Goal: Information Seeking & Learning: Learn about a topic

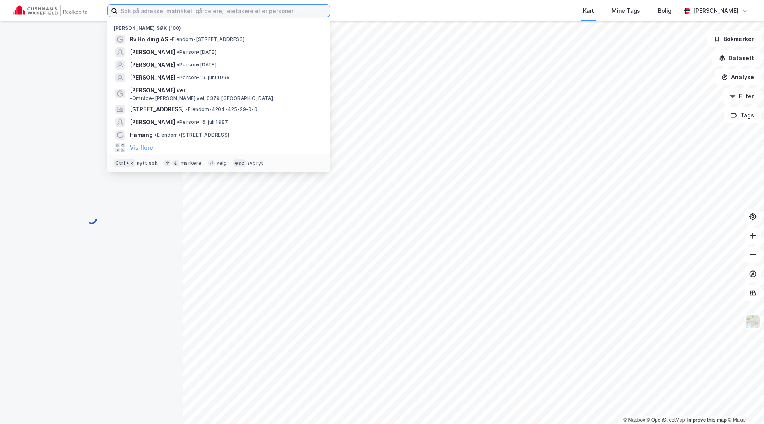
click at [187, 9] on input at bounding box center [223, 11] width 213 height 12
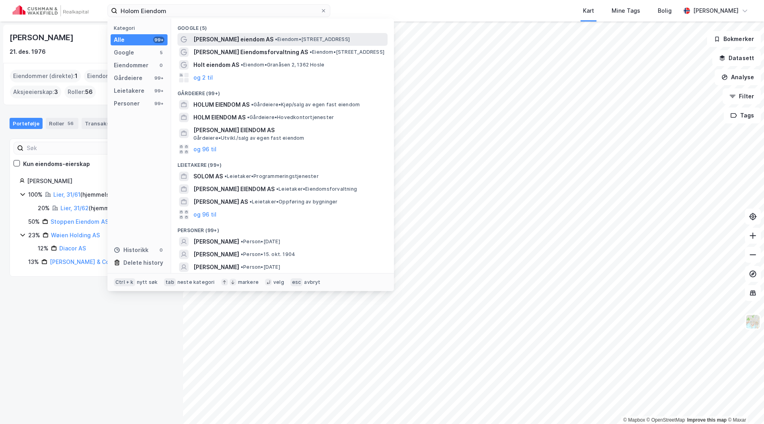
click at [220, 37] on span "T H Holm eiendom AS" at bounding box center [233, 40] width 80 height 10
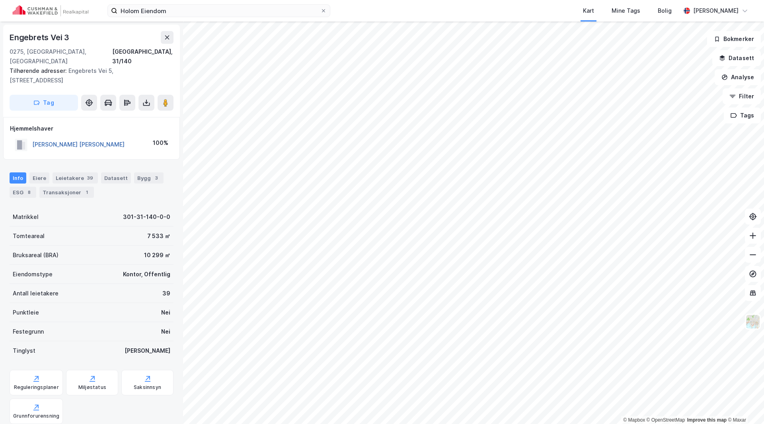
click at [0, 0] on button "HOLM TRULS HERMAN" at bounding box center [0, 0] width 0 height 0
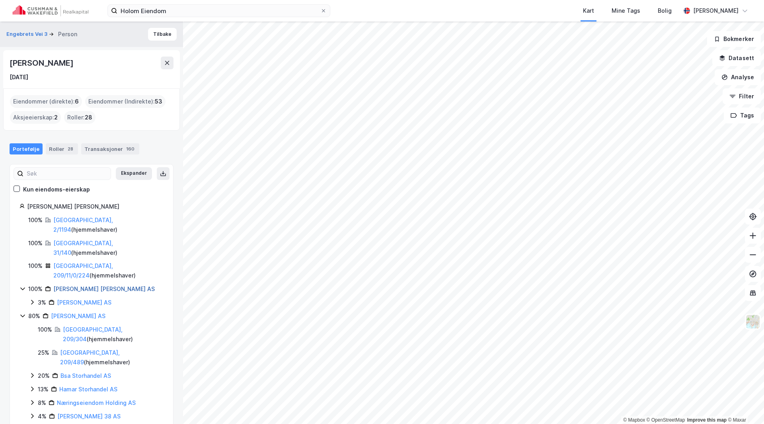
click at [64, 285] on link "Holm Truls Herman AS" at bounding box center [103, 288] width 101 height 7
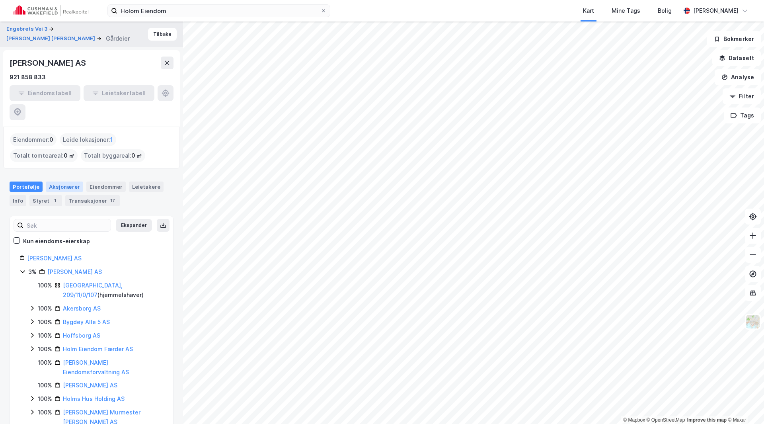
click at [58, 181] on div "Aksjonærer" at bounding box center [64, 186] width 37 height 10
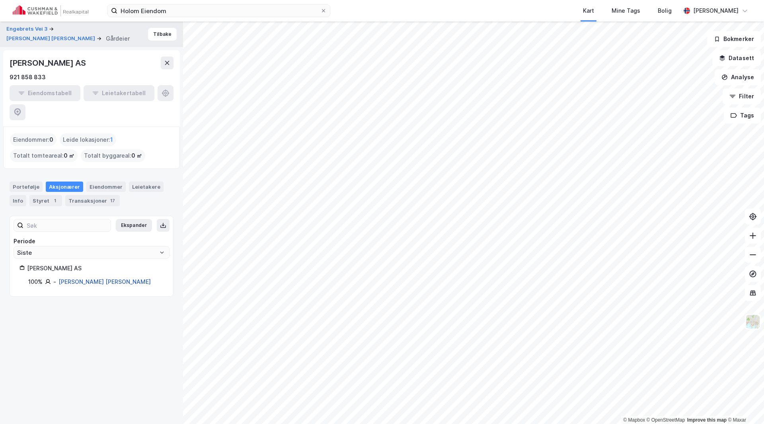
click at [76, 278] on link "Holm Truls Herman" at bounding box center [105, 281] width 92 height 7
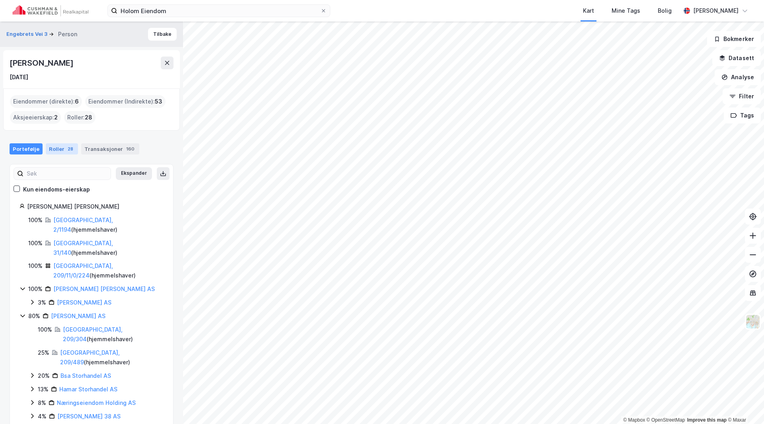
click at [58, 148] on div "Roller 28" at bounding box center [62, 148] width 32 height 11
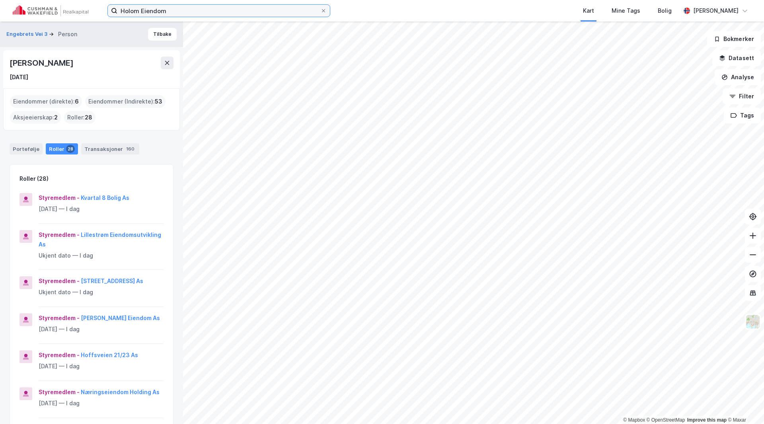
click at [133, 10] on input "Holom Eiendom" at bounding box center [218, 11] width 203 height 12
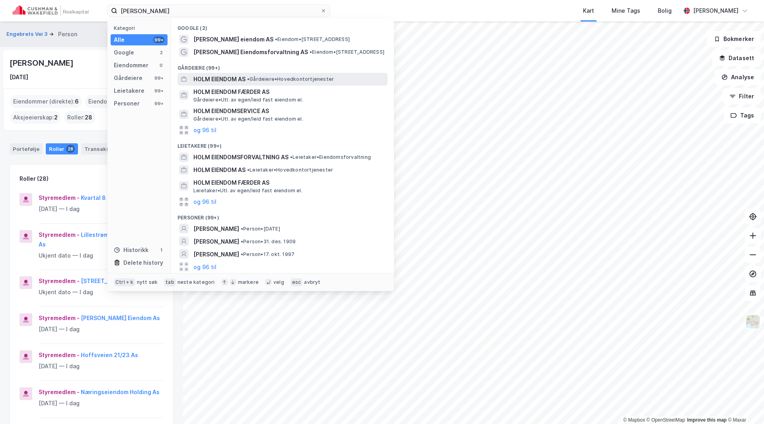
click at [224, 79] on span "HOLM EIENDOM AS" at bounding box center [219, 79] width 52 height 10
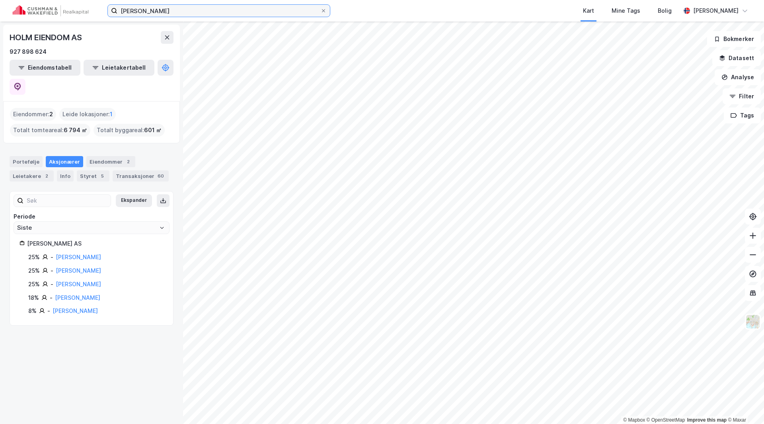
click at [141, 14] on input "Holm Eiendom" at bounding box center [218, 11] width 203 height 12
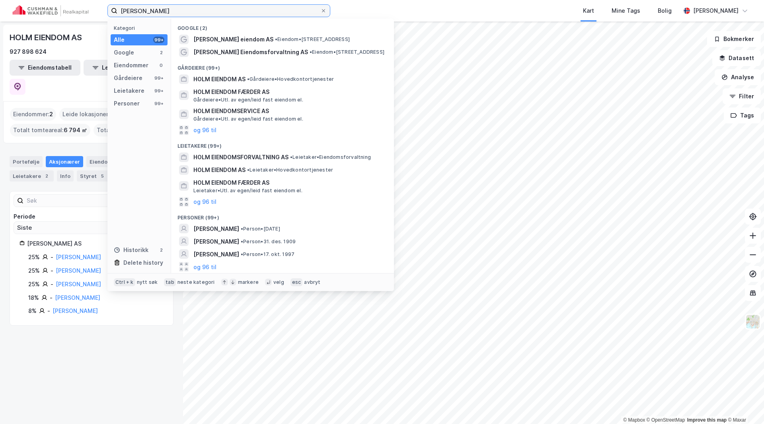
click at [141, 14] on input "Holm Eiendom" at bounding box center [218, 11] width 203 height 12
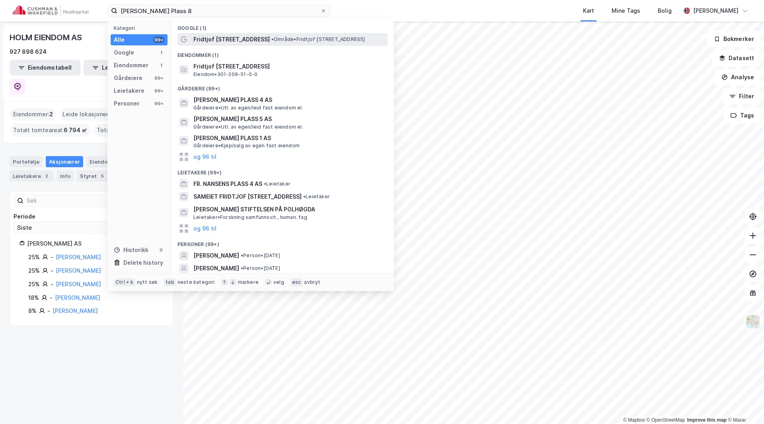
click at [221, 35] on span "Fridtjof Nansens plass 8" at bounding box center [231, 40] width 76 height 10
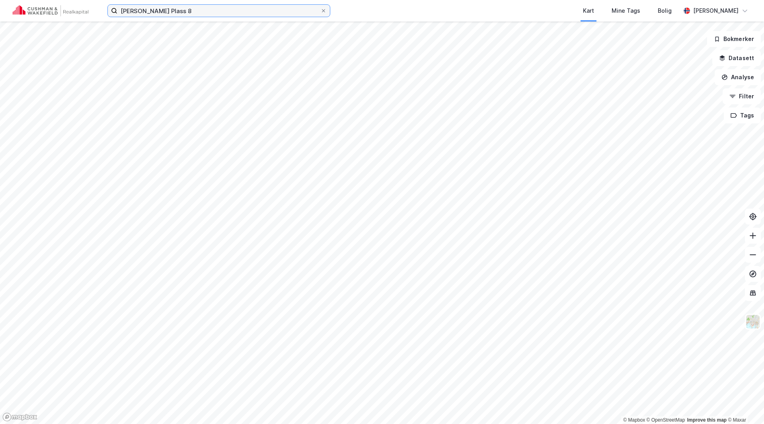
click at [208, 13] on input "Fridtjof Nansens Plass 8" at bounding box center [218, 11] width 203 height 12
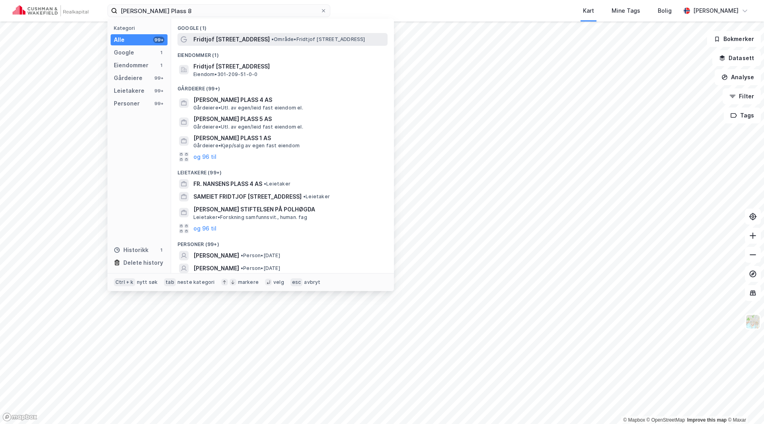
click at [220, 38] on span "Fridtjof Nansens plass 8" at bounding box center [231, 40] width 76 height 10
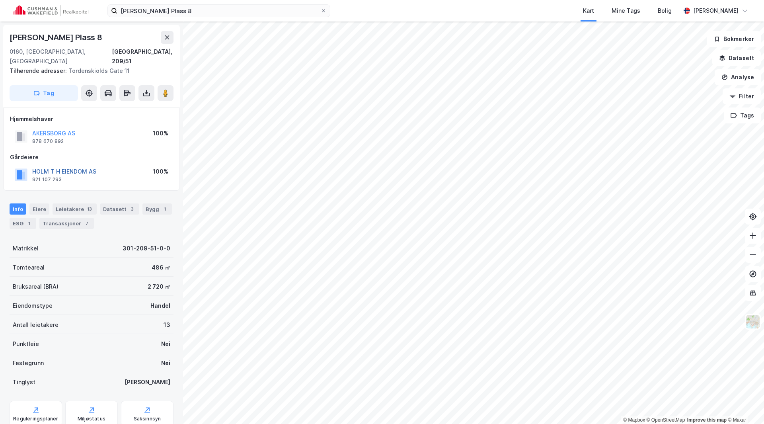
click at [0, 0] on button "HOLM T H EIENDOM AS" at bounding box center [0, 0] width 0 height 0
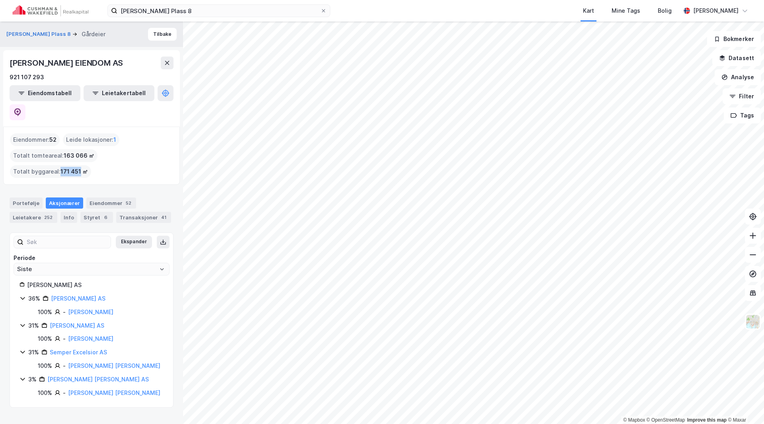
drag, startPoint x: 59, startPoint y: 151, endPoint x: 79, endPoint y: 151, distance: 19.5
click at [79, 167] on span "171 451 ㎡" at bounding box center [73, 172] width 27 height 10
copy span "171 451"
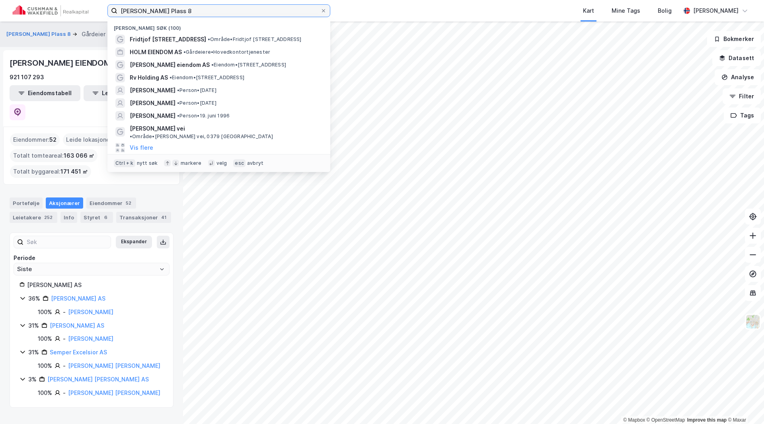
click at [179, 12] on input "Fridtjof Nansens Plass 8" at bounding box center [218, 11] width 203 height 12
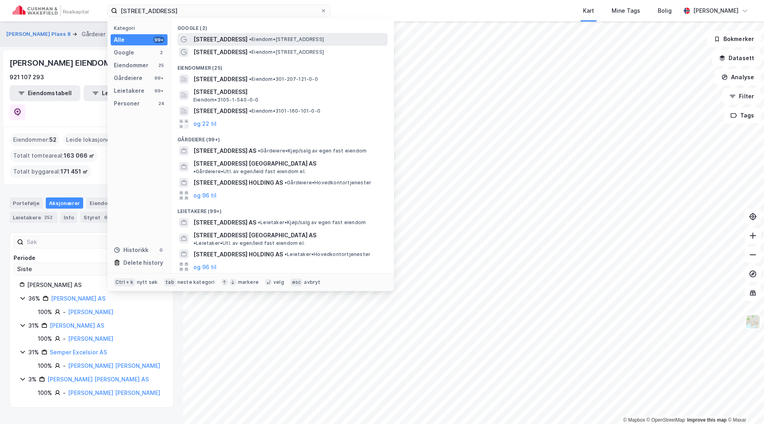
click at [213, 38] on span "[STREET_ADDRESS]" at bounding box center [220, 40] width 54 height 10
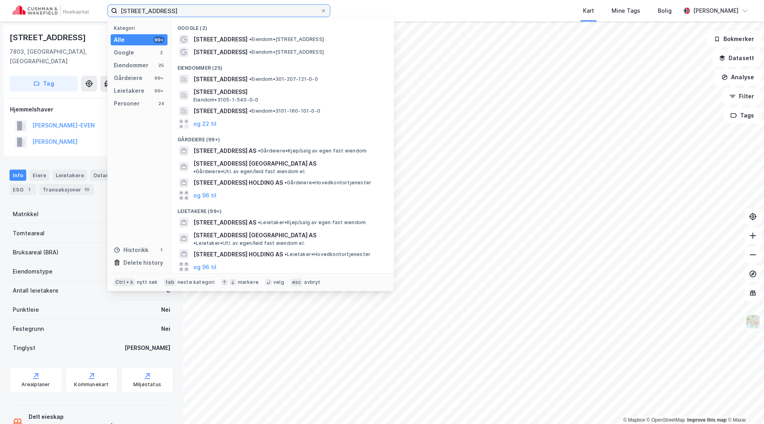
click at [173, 9] on input "[STREET_ADDRESS]" at bounding box center [218, 11] width 203 height 12
click at [284, 50] on span "• Eiendom • Kirkegata 20, 0153 Oslo" at bounding box center [286, 52] width 75 height 6
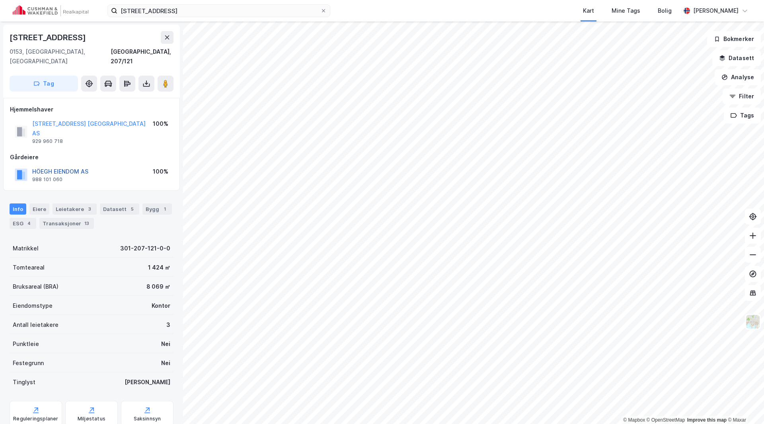
click at [0, 0] on button "HÖEGH EIENDOM AS" at bounding box center [0, 0] width 0 height 0
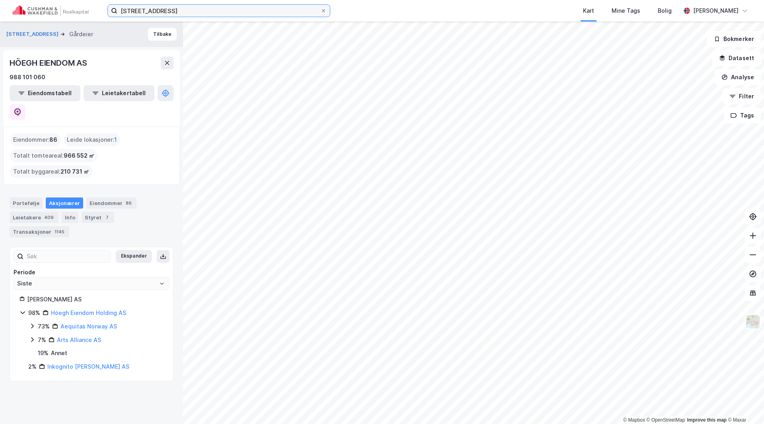
click at [194, 10] on input "[STREET_ADDRESS]" at bounding box center [218, 11] width 203 height 12
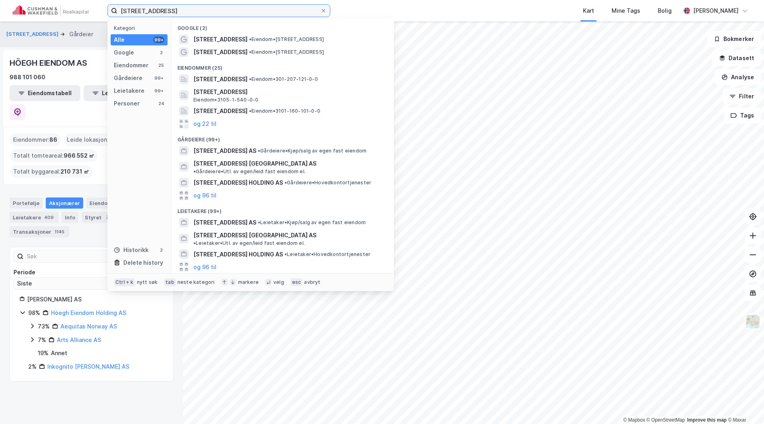
click at [194, 10] on input "[STREET_ADDRESS]" at bounding box center [218, 11] width 203 height 12
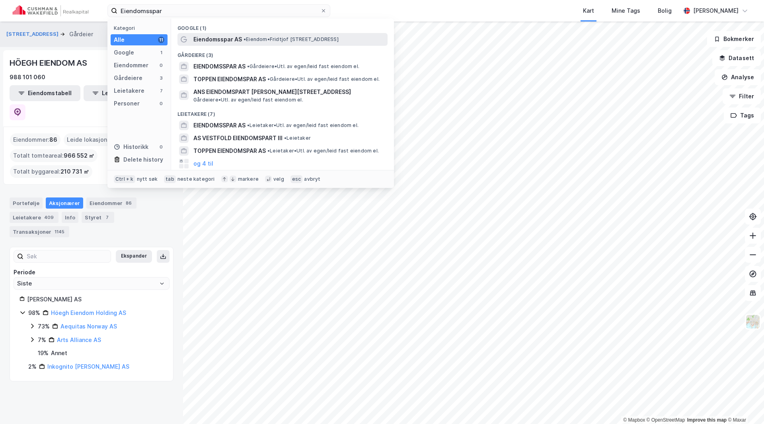
click at [233, 38] on span "Eiendomsspar AS" at bounding box center [217, 40] width 49 height 10
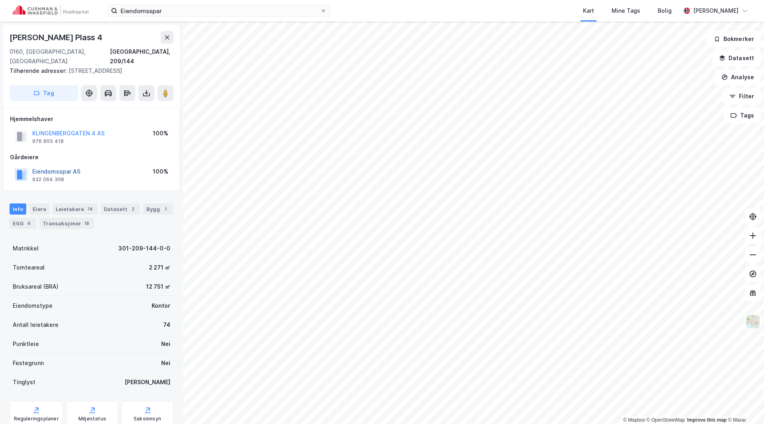
click at [0, 0] on button "Eiendomsspar AS" at bounding box center [0, 0] width 0 height 0
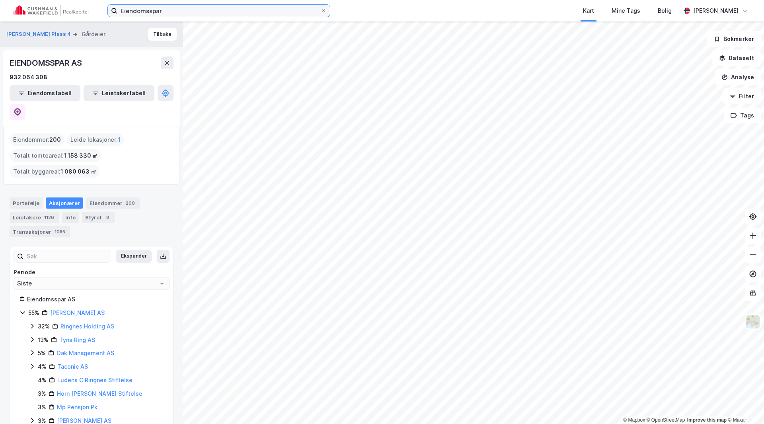
click at [168, 11] on input "Eiendomsspar" at bounding box center [218, 11] width 203 height 12
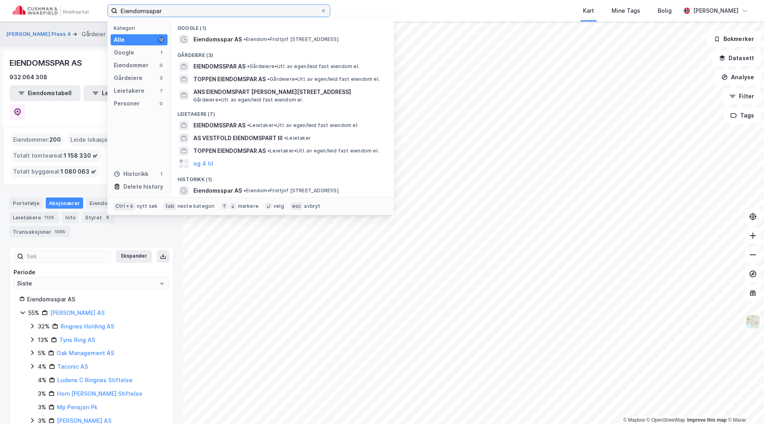
click at [168, 11] on input "Eiendomsspar" at bounding box center [218, 11] width 203 height 12
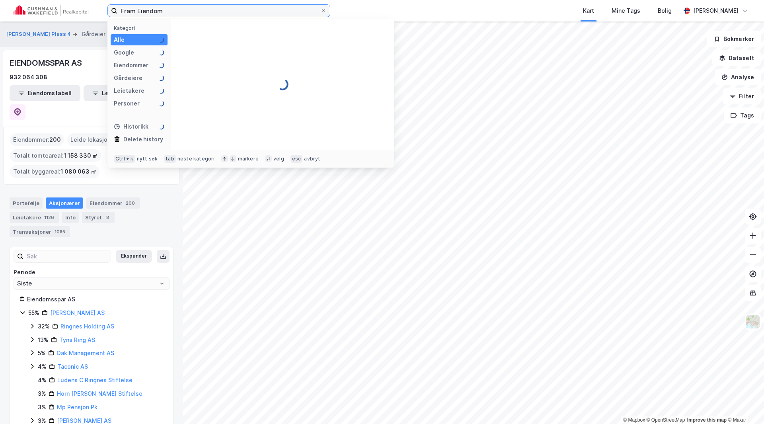
type input "Fram Eiendom"
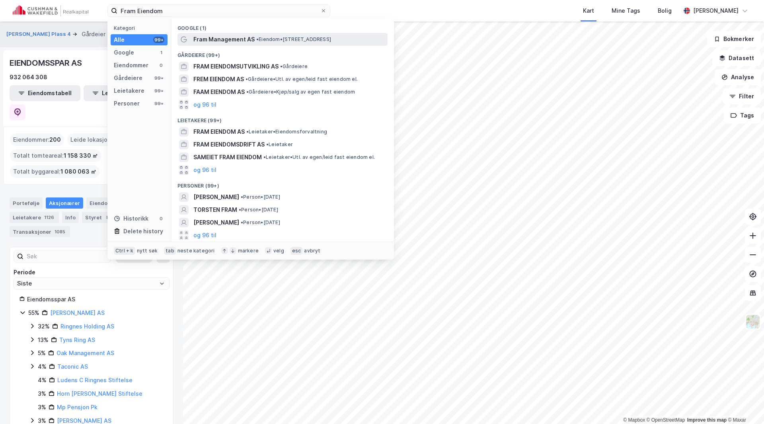
click at [215, 41] on span "Fram Management AS" at bounding box center [223, 40] width 61 height 10
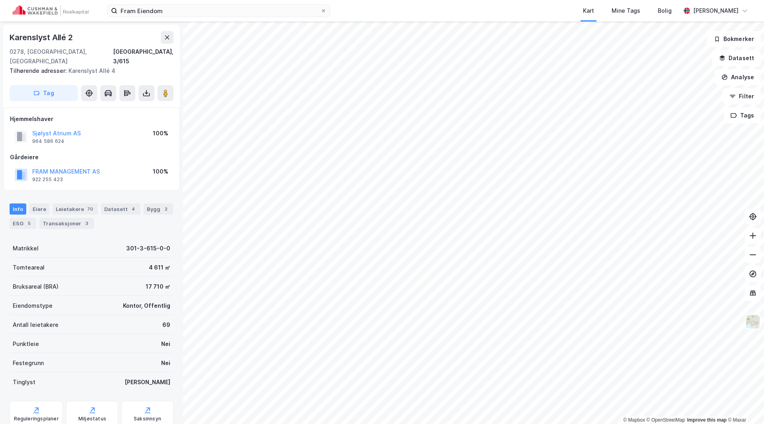
click at [58, 167] on div "FRAM MANAGEMENT AS" at bounding box center [66, 172] width 68 height 10
click at [0, 0] on button "FRAM MANAGEMENT AS" at bounding box center [0, 0] width 0 height 0
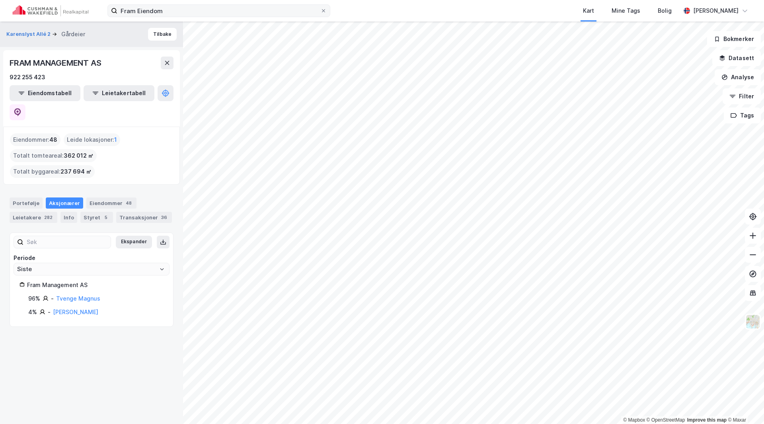
click at [219, 4] on label "Fram Eiendom" at bounding box center [218, 10] width 223 height 13
click at [219, 5] on input "Fram Eiendom" at bounding box center [218, 11] width 203 height 12
click at [219, 4] on label "Fram Eiendom" at bounding box center [218, 10] width 223 height 13
click at [219, 5] on input "Fram Eiendom" at bounding box center [218, 11] width 203 height 12
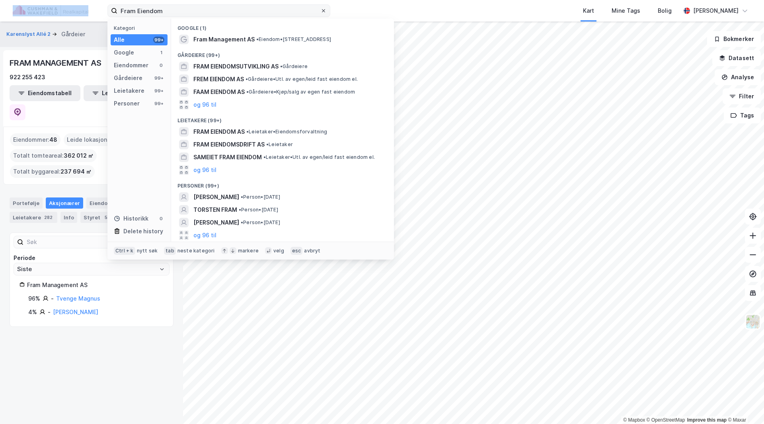
click at [325, 12] on icon at bounding box center [323, 10] width 5 height 5
click at [320, 12] on input "Fram Eiendom" at bounding box center [218, 11] width 203 height 12
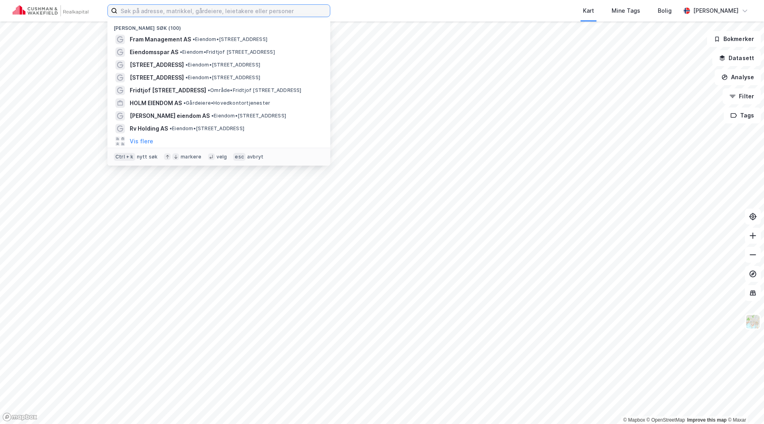
click at [197, 12] on input at bounding box center [223, 11] width 213 height 12
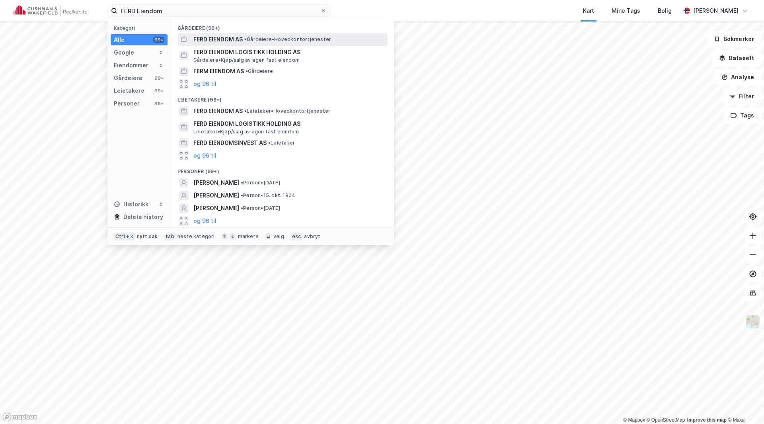
click at [206, 39] on span "FERD EIENDOM AS" at bounding box center [217, 40] width 49 height 10
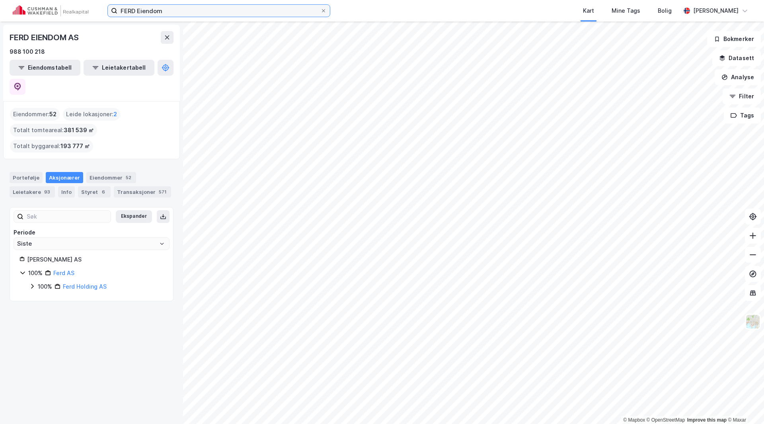
click at [174, 9] on input "FERD Eiendom" at bounding box center [218, 11] width 203 height 12
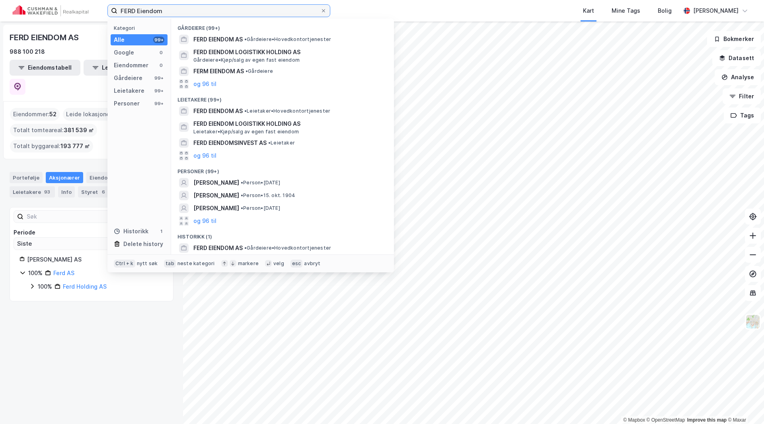
click at [174, 10] on input "FERD Eiendom" at bounding box center [218, 11] width 203 height 12
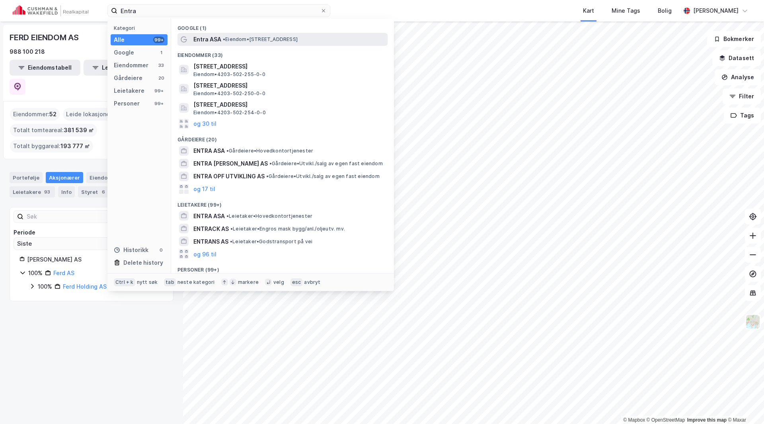
click at [211, 34] on div "Entra ASA • Eiendom • Biskop Gunnerus gate 14A, 0185 Oslo" at bounding box center [283, 39] width 210 height 13
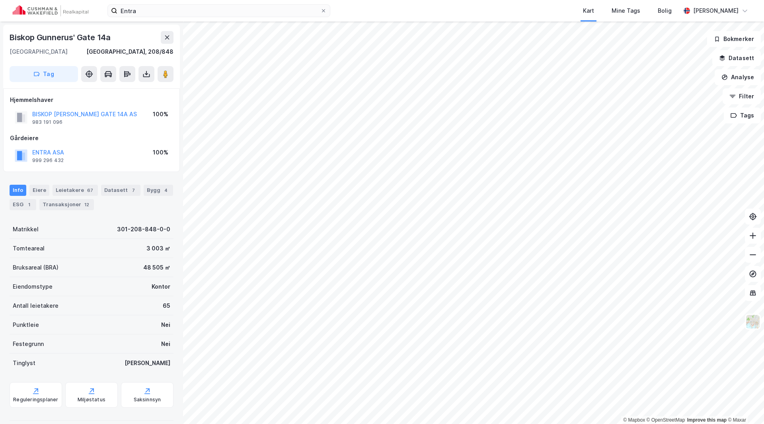
click at [44, 147] on div "ENTRA ASA 999 296 432 100%" at bounding box center [91, 155] width 163 height 19
click at [0, 0] on button "ENTRA ASA" at bounding box center [0, 0] width 0 height 0
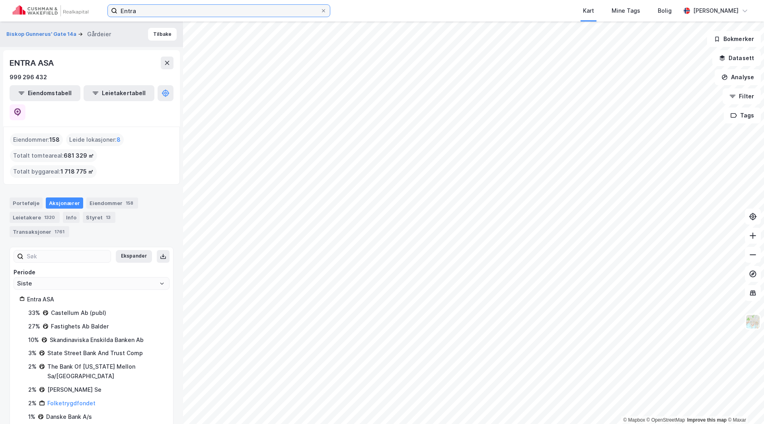
click at [189, 11] on input "Entra" at bounding box center [218, 11] width 203 height 12
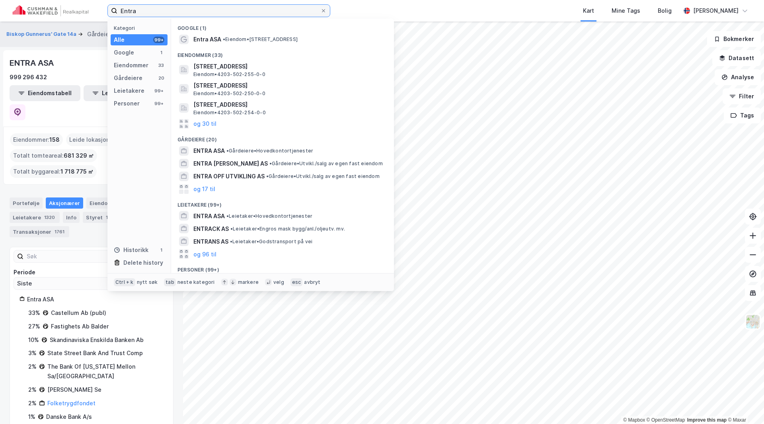
click at [189, 11] on input "Entra" at bounding box center [218, 11] width 203 height 12
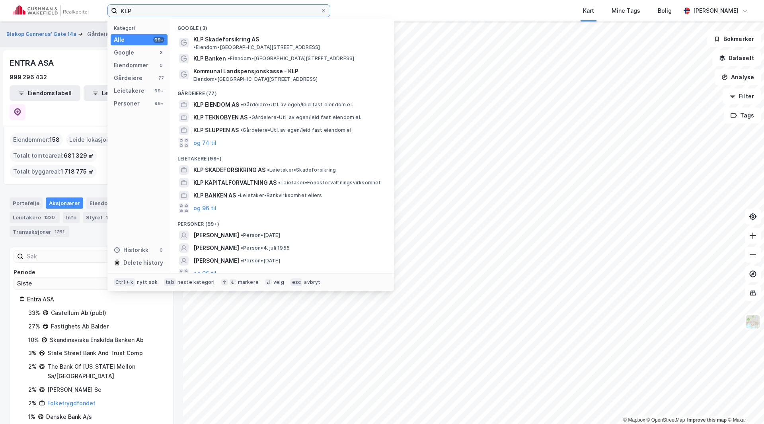
click at [170, 12] on input "KLP" at bounding box center [218, 11] width 203 height 12
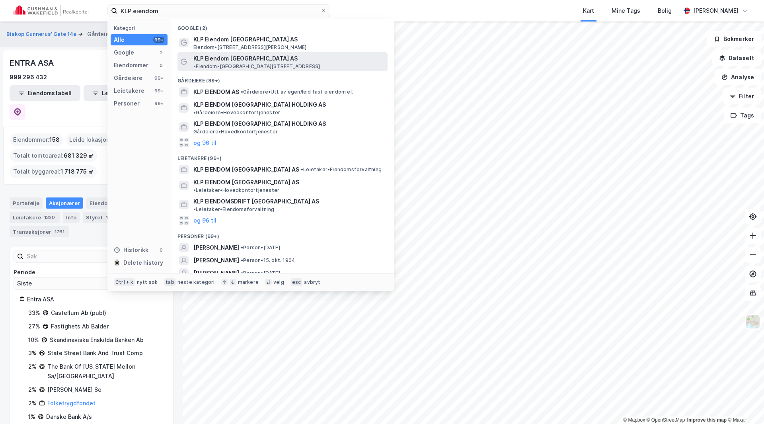
click at [212, 58] on span "KLP Eiendom [GEOGRAPHIC_DATA] AS" at bounding box center [245, 59] width 104 height 10
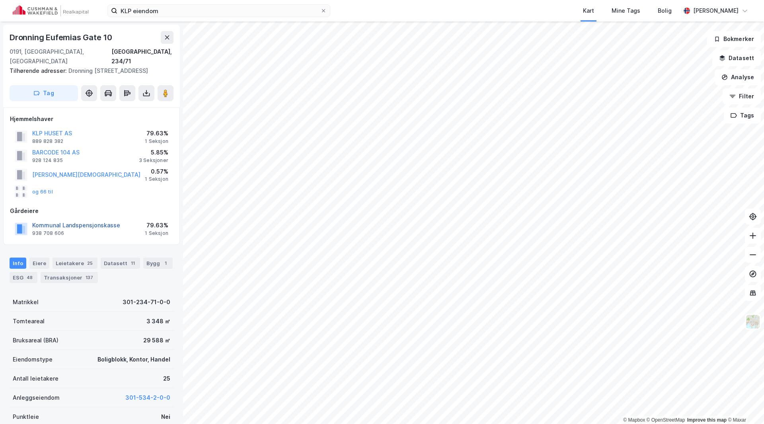
click at [0, 0] on button "Kommunal Landspensjonskasse" at bounding box center [0, 0] width 0 height 0
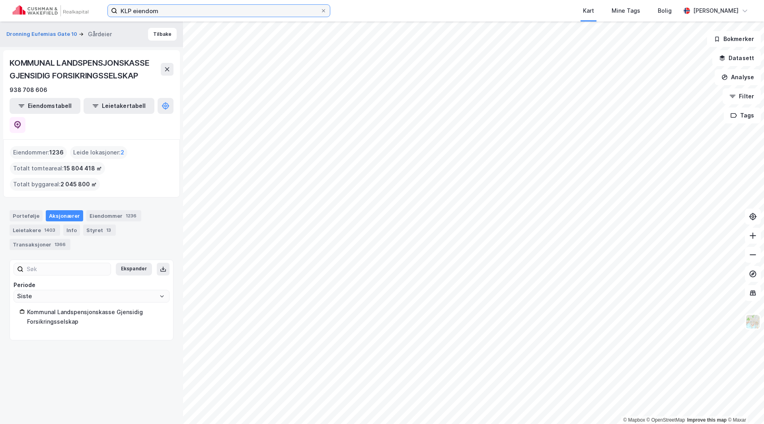
click at [141, 5] on input "KLP eiendom" at bounding box center [218, 11] width 203 height 12
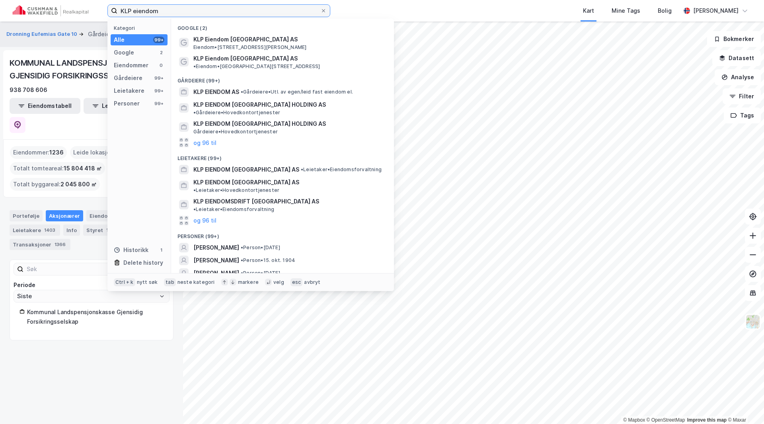
click at [141, 6] on input "KLP eiendom" at bounding box center [218, 11] width 203 height 12
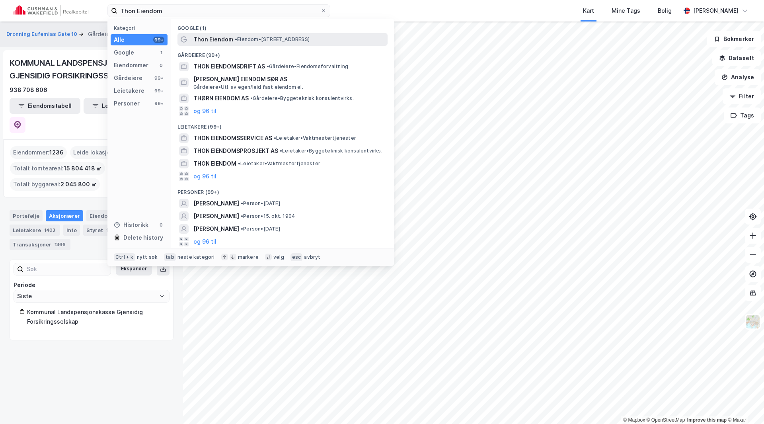
click at [233, 44] on div "Thon Eiendom • Eiendom • Stenersgata 2, 0105 Oslo" at bounding box center [283, 39] width 210 height 13
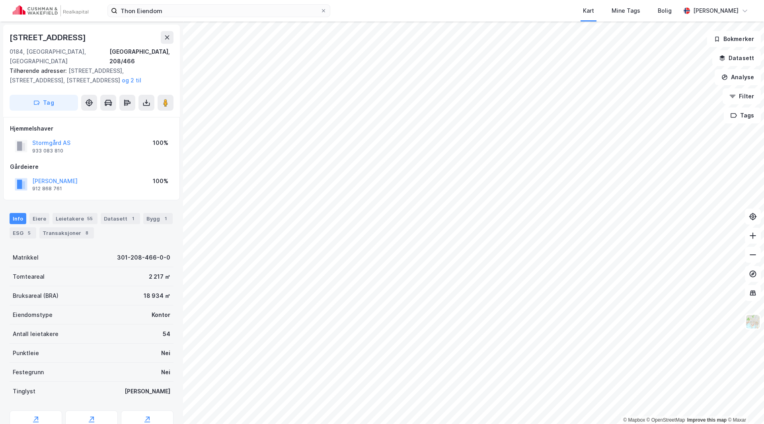
click at [64, 176] on div "THON OLAV STIFTELSEN" at bounding box center [54, 181] width 45 height 10
click at [0, 0] on button "THON OLAV STIFTELSEN" at bounding box center [0, 0] width 0 height 0
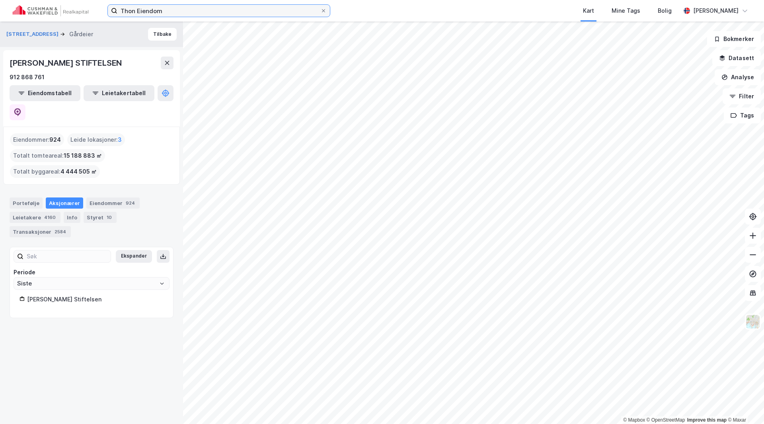
click at [216, 13] on input "Thon Eiendom" at bounding box center [218, 11] width 203 height 12
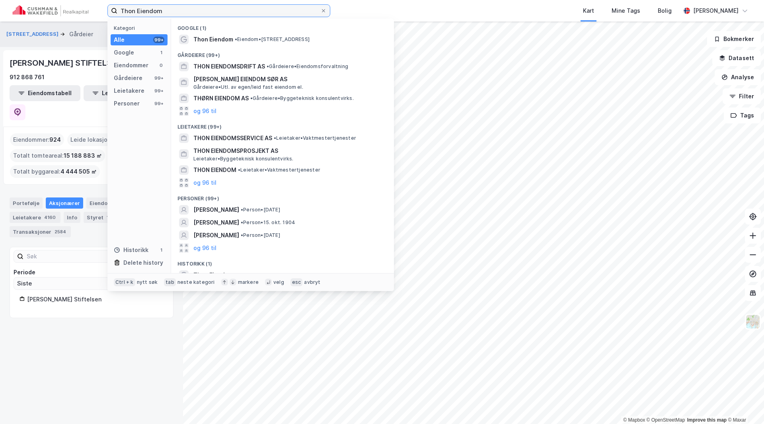
click at [216, 13] on input "Thon Eiendom" at bounding box center [218, 11] width 203 height 12
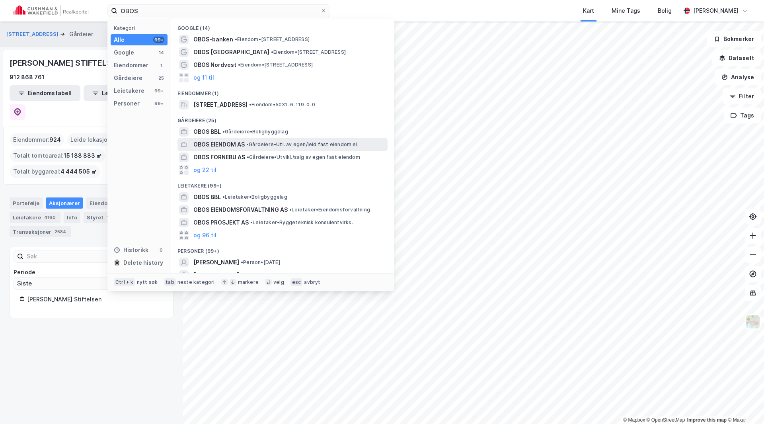
click at [215, 148] on span "OBOS EIENDOM AS" at bounding box center [218, 145] width 51 height 10
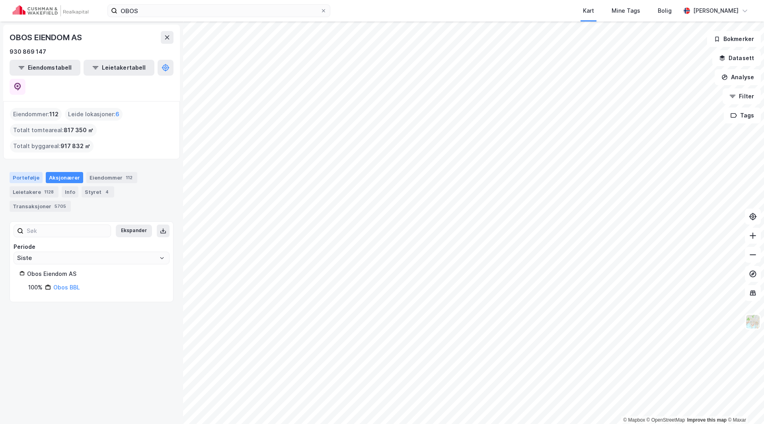
click at [28, 172] on div "Portefølje" at bounding box center [26, 177] width 33 height 11
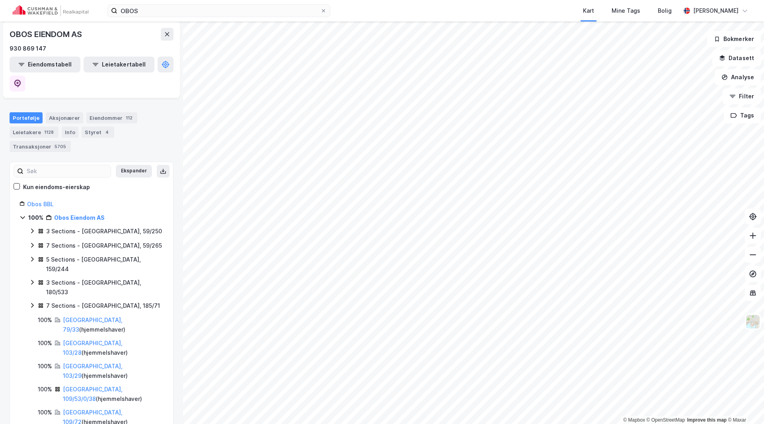
scroll to position [199, 0]
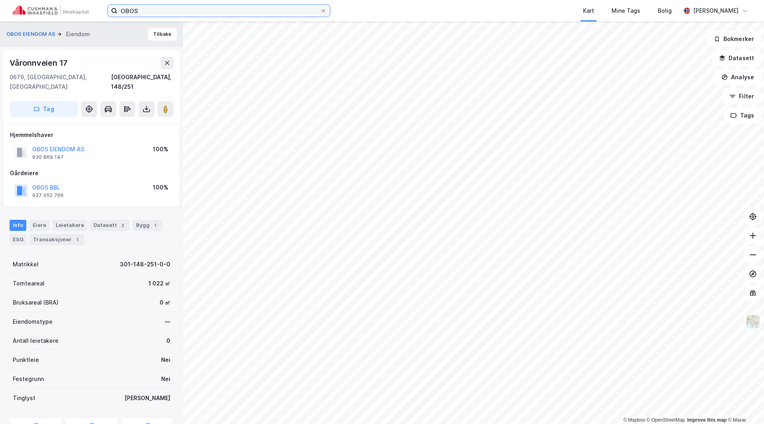
click at [153, 10] on input "OBOS" at bounding box center [218, 11] width 203 height 12
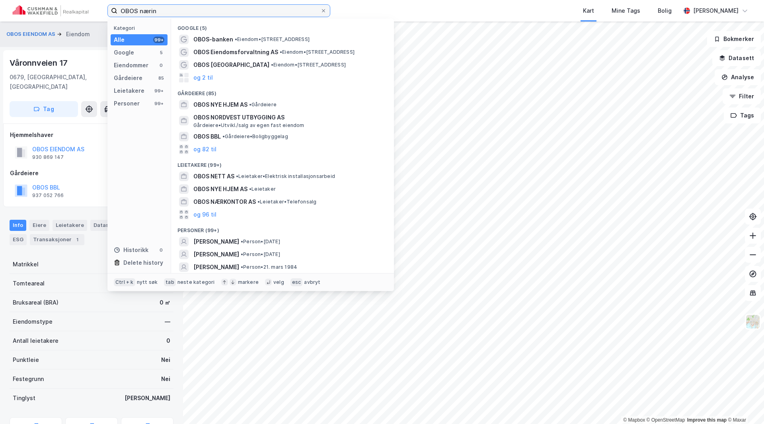
type input "OBOS næring"
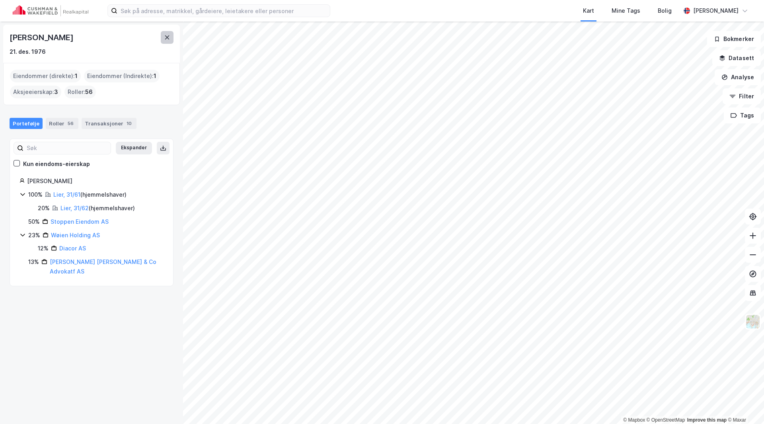
click at [166, 37] on icon at bounding box center [167, 37] width 4 height 4
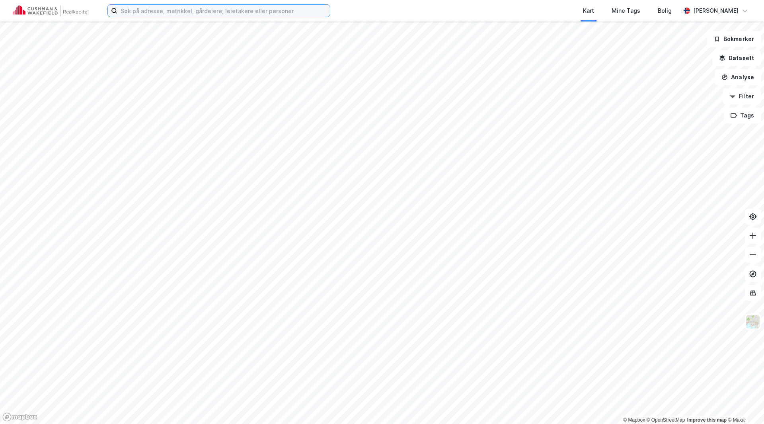
click at [175, 14] on input at bounding box center [223, 11] width 213 height 12
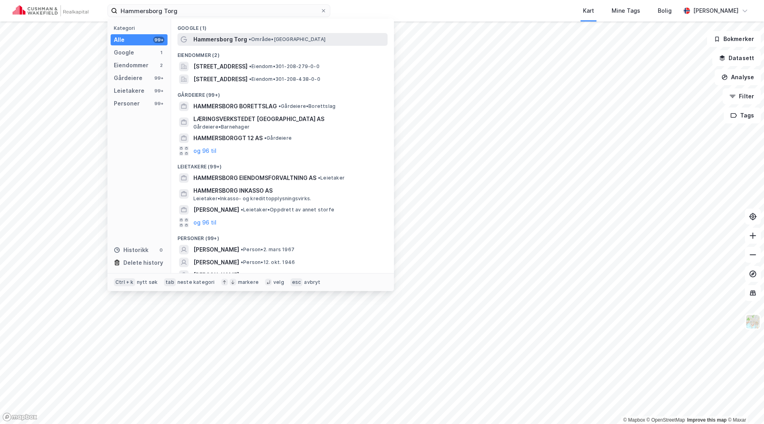
click at [202, 42] on span "Hammersborg Torg" at bounding box center [220, 40] width 54 height 10
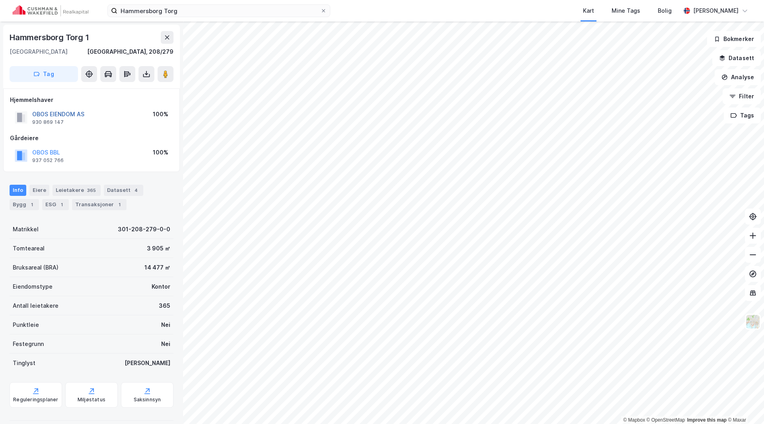
click at [0, 0] on button "OBOS EIENDOM AS" at bounding box center [0, 0] width 0 height 0
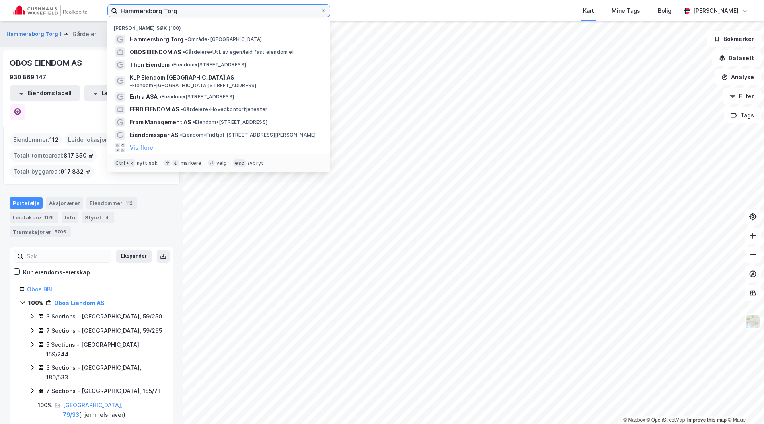
drag, startPoint x: 187, startPoint y: 11, endPoint x: 99, endPoint y: 14, distance: 88.4
click at [99, 14] on div "Hammersborg Torg Nylige søk (100) [GEOGRAPHIC_DATA] • Område • [GEOGRAPHIC_DATA…" at bounding box center [382, 10] width 764 height 21
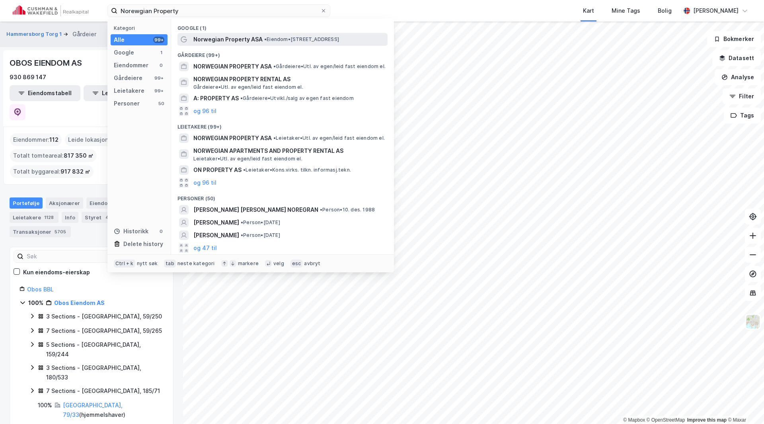
click at [250, 37] on span "Norwegian Property ASA" at bounding box center [227, 40] width 69 height 10
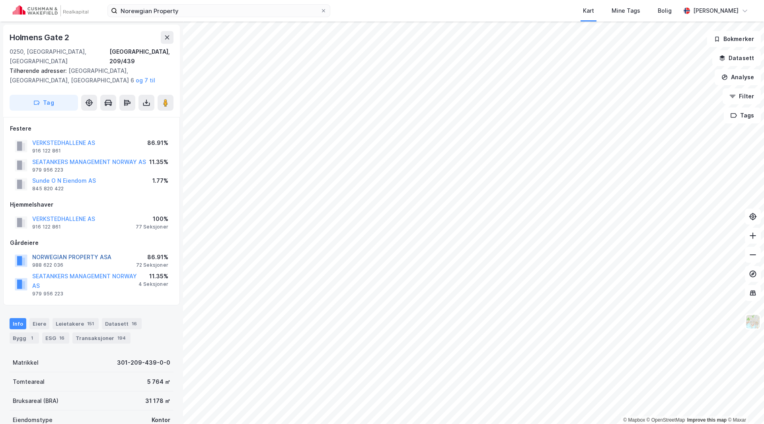
click at [0, 0] on button "NORWEGIAN PROPERTY ASA" at bounding box center [0, 0] width 0 height 0
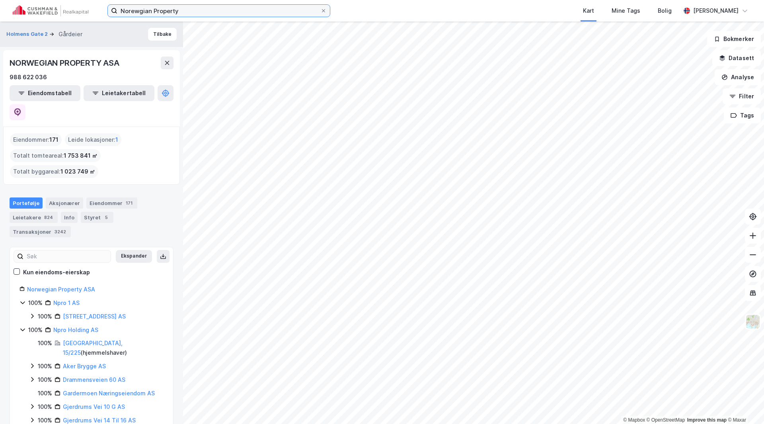
click at [198, 8] on input "Norewgian Property" at bounding box center [218, 11] width 203 height 12
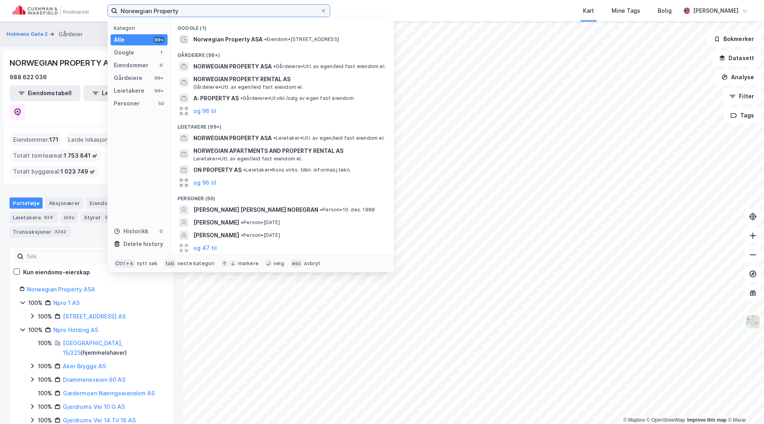
click at [198, 8] on input "Norewgian Property" at bounding box center [218, 11] width 203 height 12
click at [183, 8] on input "Norewgian Property" at bounding box center [218, 11] width 203 height 12
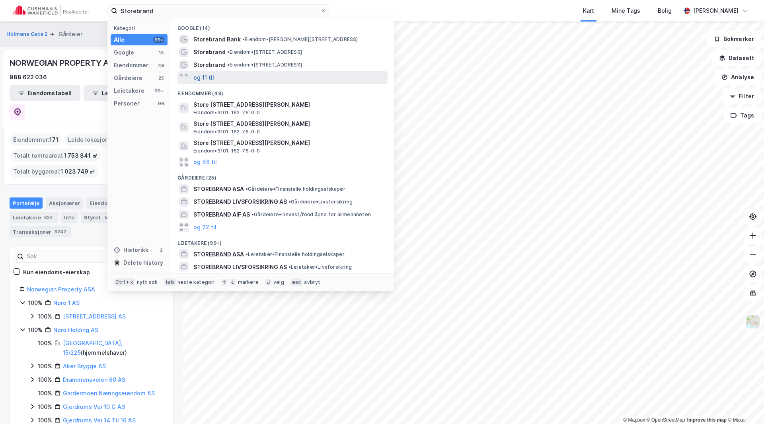
click at [208, 77] on button "og 11 til" at bounding box center [203, 78] width 21 height 10
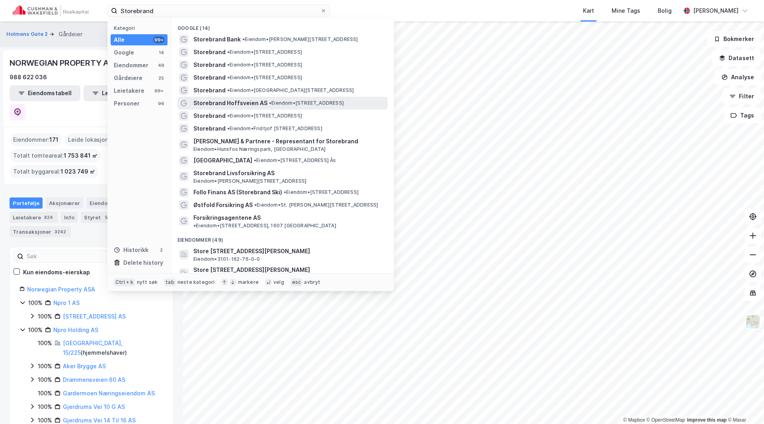
click at [221, 104] on span "Storebrand Hoffsveien AS" at bounding box center [230, 103] width 74 height 10
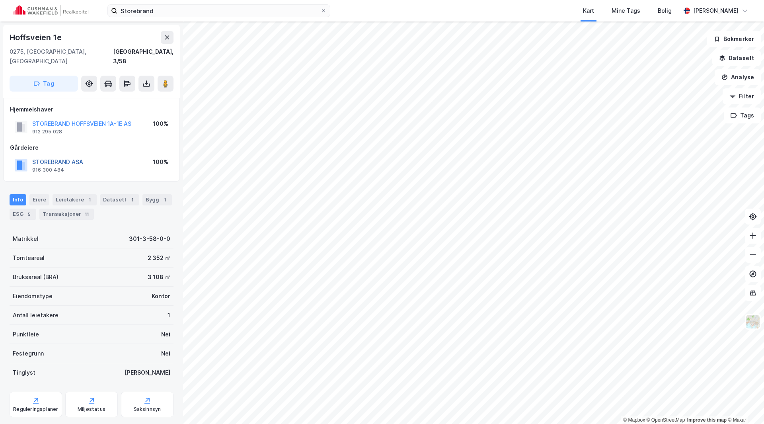
click at [0, 0] on button "STOREBRAND ASA" at bounding box center [0, 0] width 0 height 0
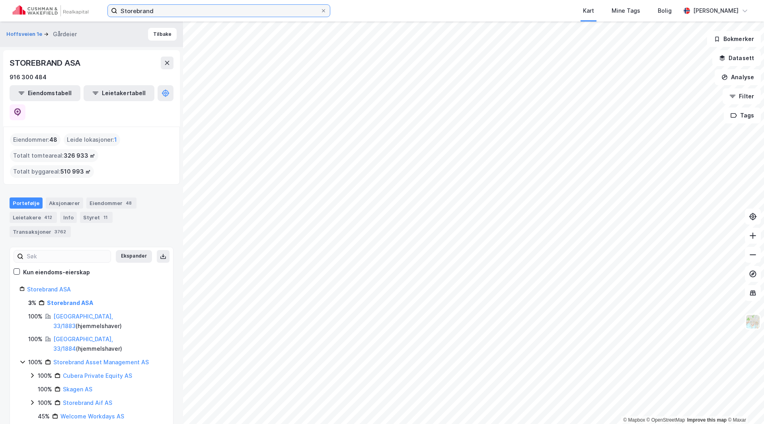
click at [155, 10] on input "Storebrand" at bounding box center [218, 11] width 203 height 12
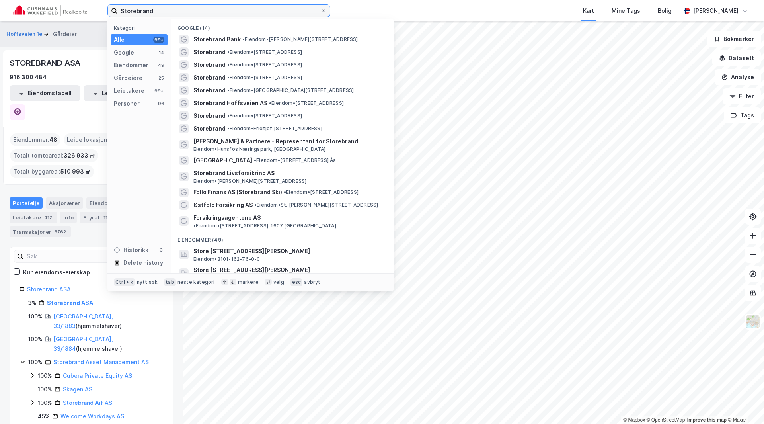
click at [155, 9] on input "Storebrand" at bounding box center [218, 11] width 203 height 12
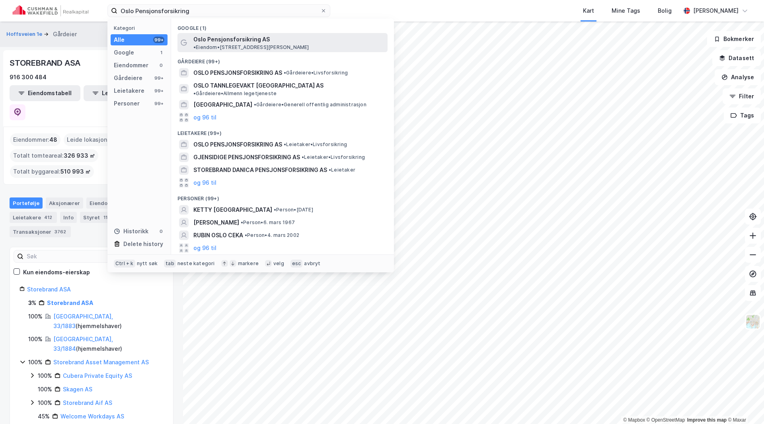
click at [219, 41] on span "Oslo Pensjonsforsikring AS" at bounding box center [231, 40] width 76 height 10
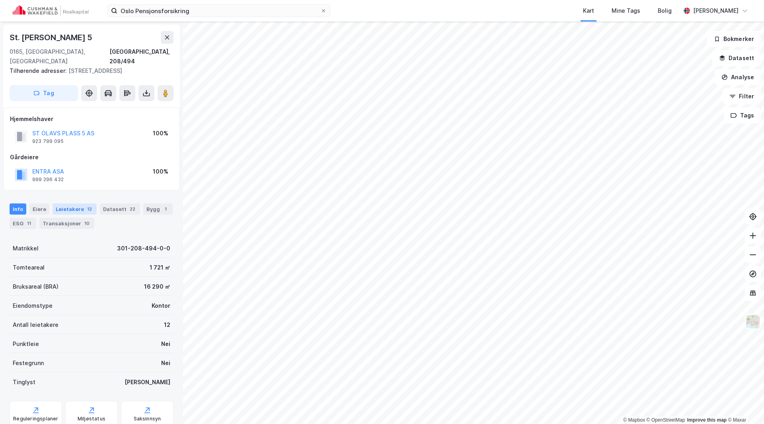
click at [60, 203] on div "Leietakere 12" at bounding box center [75, 208] width 44 height 11
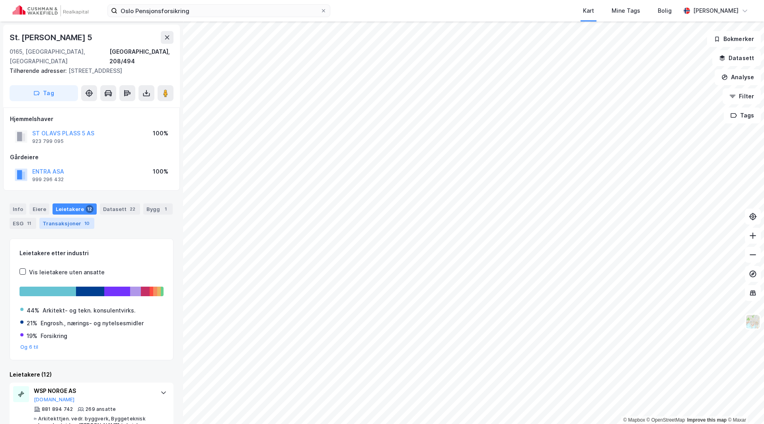
click at [68, 218] on div "Transaksjoner 10" at bounding box center [66, 223] width 55 height 11
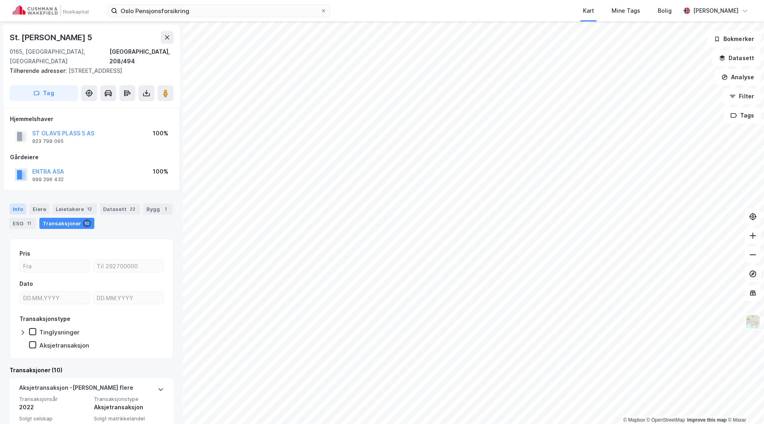
click at [16, 203] on div "Info" at bounding box center [18, 208] width 17 height 11
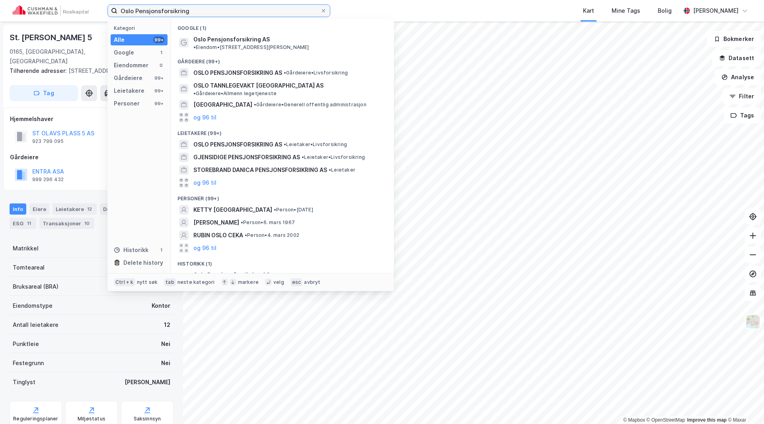
drag, startPoint x: 198, startPoint y: 11, endPoint x: 105, endPoint y: 13, distance: 92.7
click at [105, 13] on div "Oslo Pensjonsforsikring Kategori Alle 99+ Google 1 Eiendommer 0 Gårdeiere 99+ L…" at bounding box center [382, 10] width 764 height 21
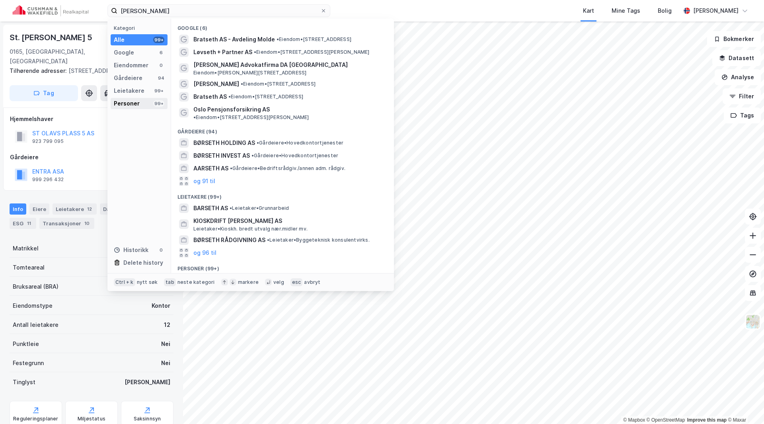
click at [130, 104] on div "Personer" at bounding box center [127, 104] width 26 height 10
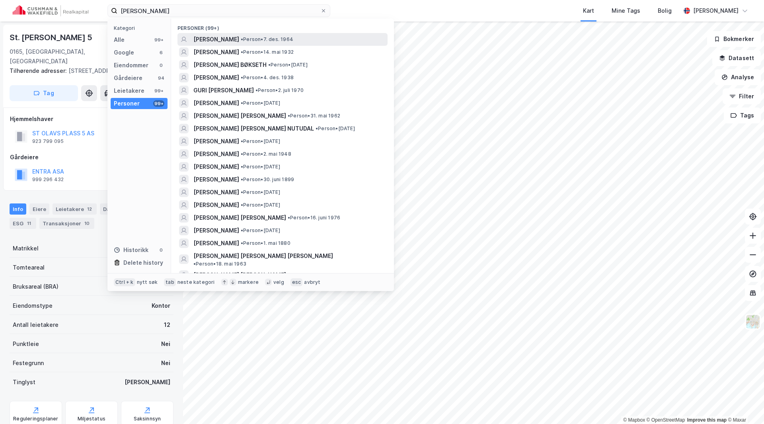
click at [217, 39] on span "[PERSON_NAME]" at bounding box center [216, 40] width 46 height 10
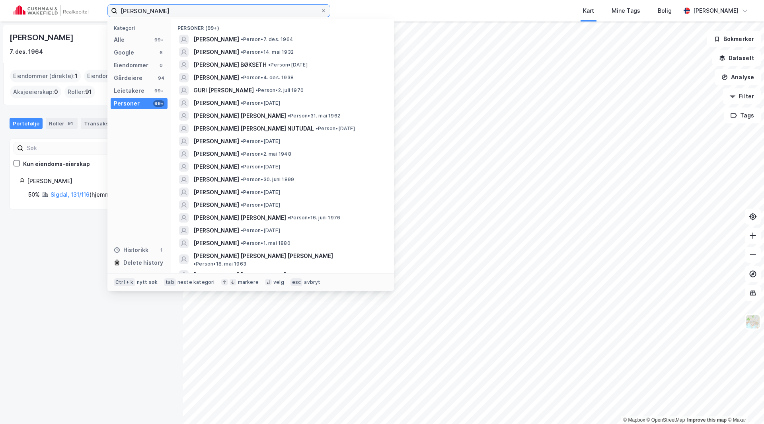
drag, startPoint x: 183, startPoint y: 14, endPoint x: 58, endPoint y: 11, distance: 125.0
click at [51, 11] on div "[PERSON_NAME] Kategori Alle 99+ Google 6 Eiendommer 0 Gårdeiere 94 Leietakere 9…" at bounding box center [382, 10] width 764 height 21
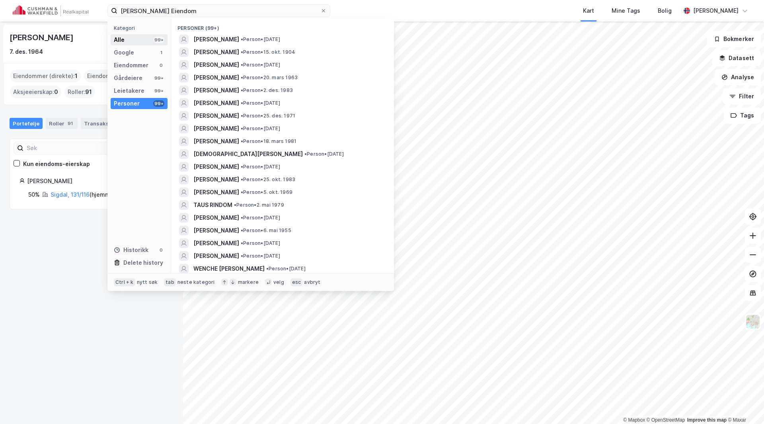
click at [134, 42] on div "Alle 99+" at bounding box center [139, 39] width 57 height 11
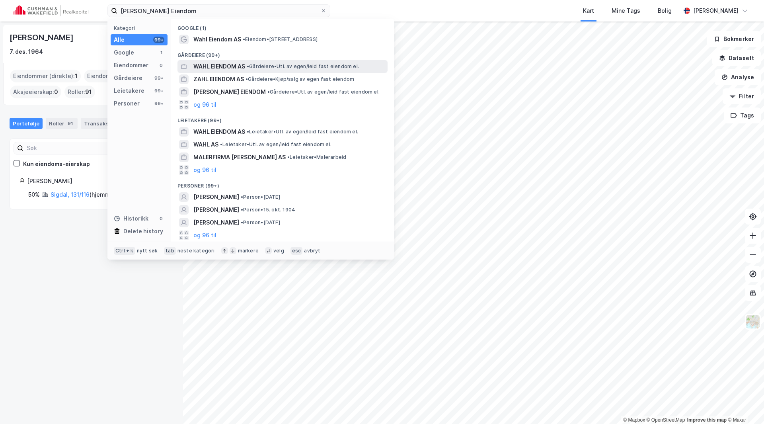
click at [205, 67] on span "WAHL EIENDOM AS" at bounding box center [219, 67] width 52 height 10
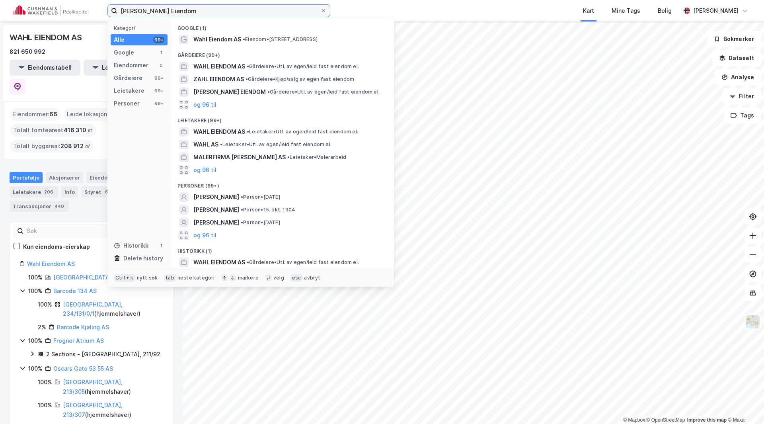
drag, startPoint x: 163, startPoint y: 11, endPoint x: 88, endPoint y: 10, distance: 74.8
click at [88, 10] on div "[PERSON_NAME] Eiendom Kategori Alle 99+ Google 1 Eiendommer 0 Gårdeiere 99+ Lei…" at bounding box center [382, 10] width 764 height 21
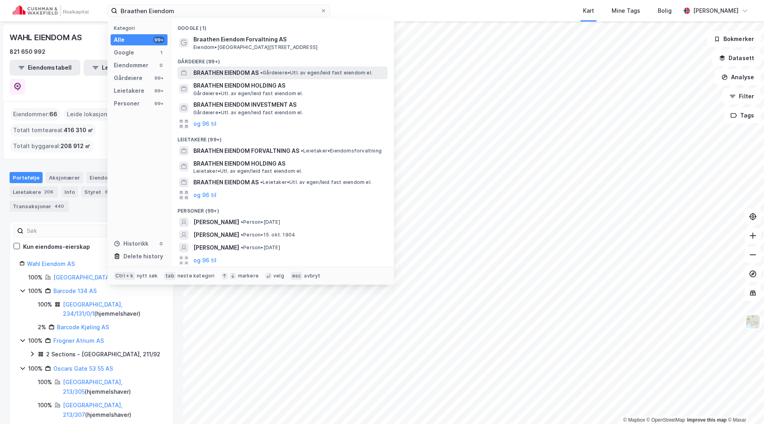
click at [221, 70] on span "BRAATHEN EIENDOM AS" at bounding box center [225, 73] width 65 height 10
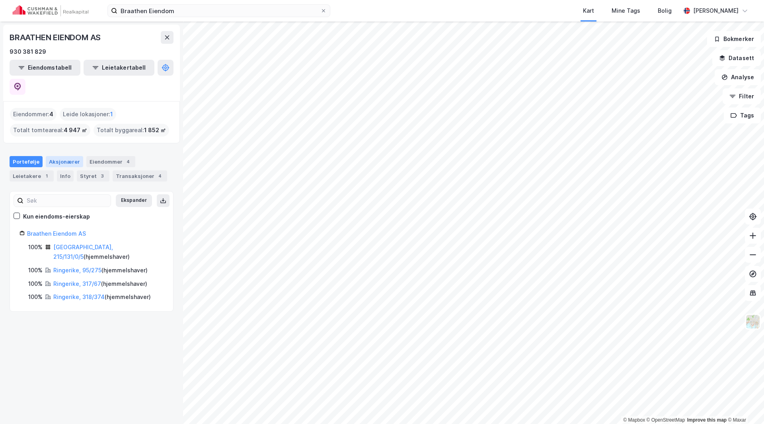
click at [59, 156] on div "Aksjonærer" at bounding box center [64, 161] width 37 height 11
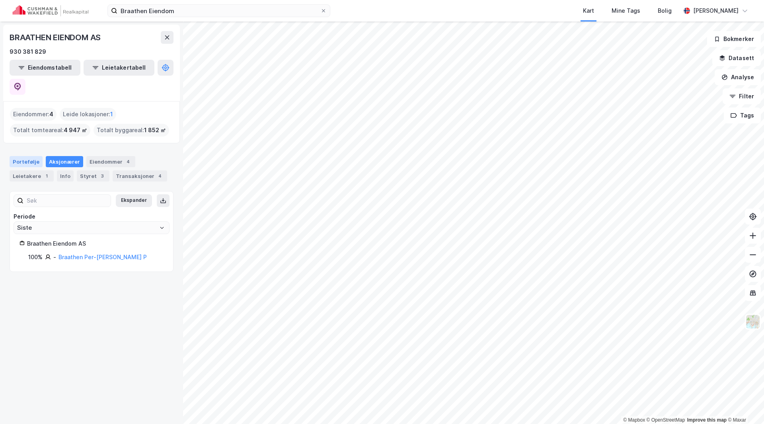
click at [26, 156] on div "Portefølje" at bounding box center [26, 161] width 33 height 11
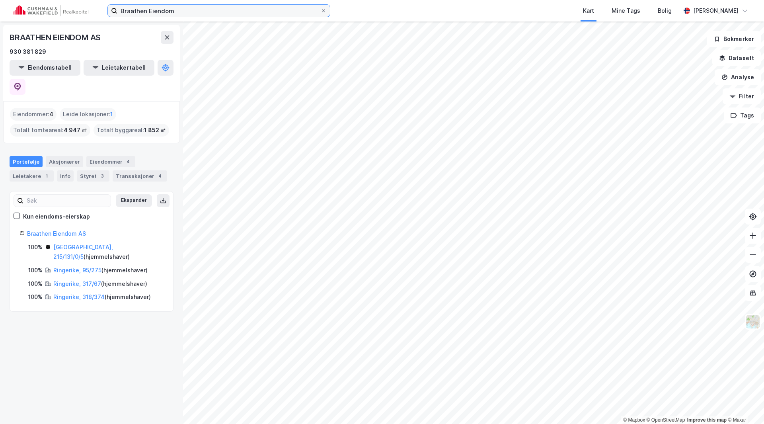
click at [183, 10] on input "Braathen Eiendom" at bounding box center [218, 11] width 203 height 12
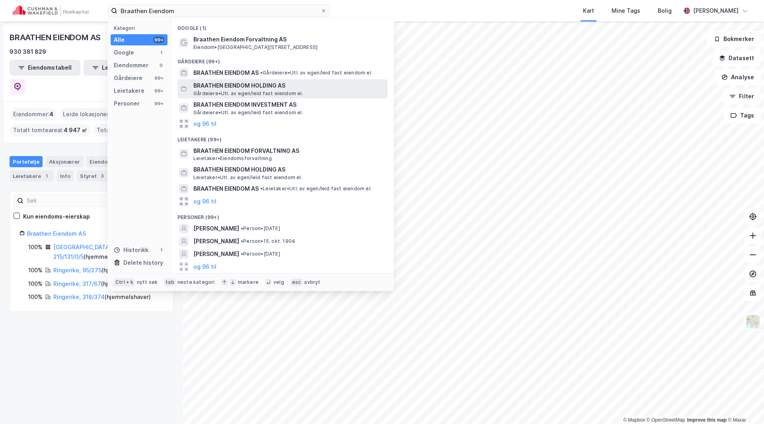
click at [235, 85] on span "BRAATHEN EIENDOM HOLDING AS" at bounding box center [288, 86] width 191 height 10
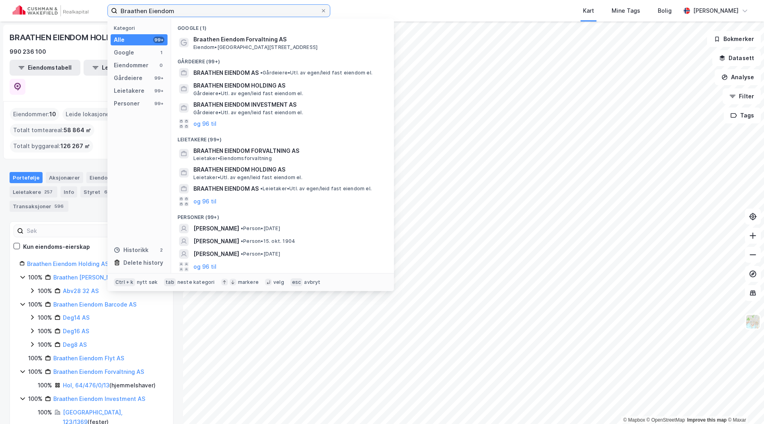
drag, startPoint x: 185, startPoint y: 14, endPoint x: 78, endPoint y: 9, distance: 106.8
click at [78, 9] on div "Braathen Eiendom Kategori Alle 99+ Google 1 Eiendommer 0 Gårdeiere 99+ Leietake…" at bounding box center [382, 10] width 764 height 21
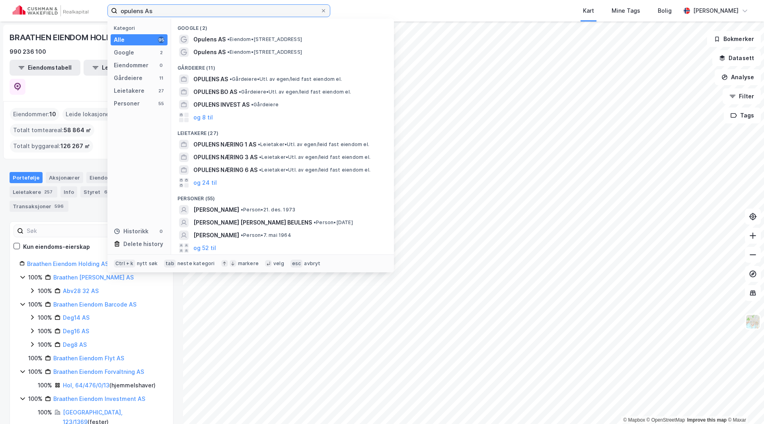
click at [170, 9] on input "opulens As" at bounding box center [218, 11] width 203 height 12
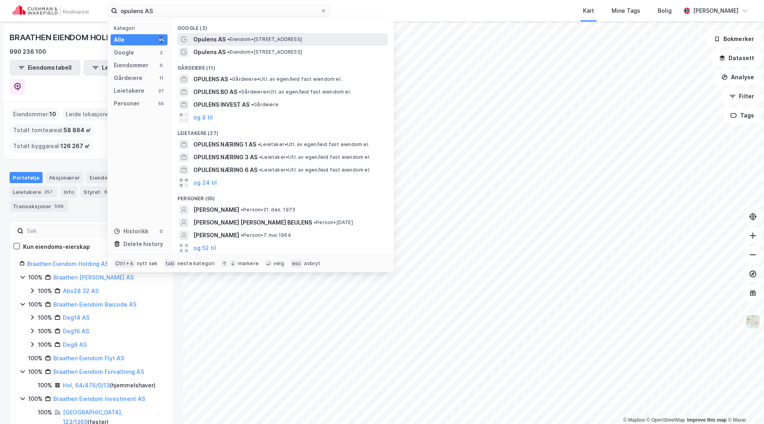
click at [212, 39] on span "Opulens AS" at bounding box center [209, 40] width 32 height 10
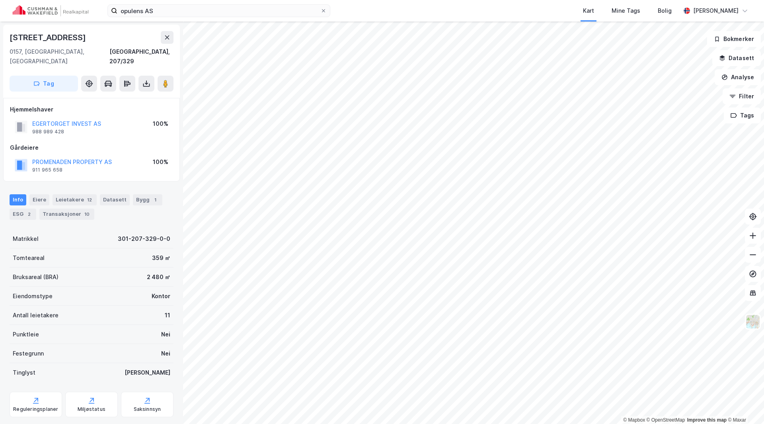
scroll to position [2, 0]
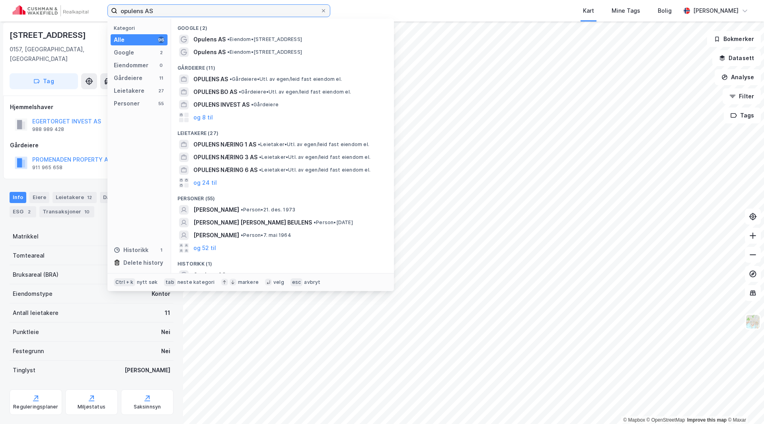
click at [169, 10] on input "opulens AS" at bounding box center [218, 11] width 203 height 12
drag, startPoint x: 160, startPoint y: 10, endPoint x: 96, endPoint y: 10, distance: 64.1
click at [96, 10] on div "opulens AS Kategori Alle 96 Google 2 Eiendommer 0 Gårdeiere 11 Leietakere 27 Pe…" at bounding box center [382, 10] width 764 height 21
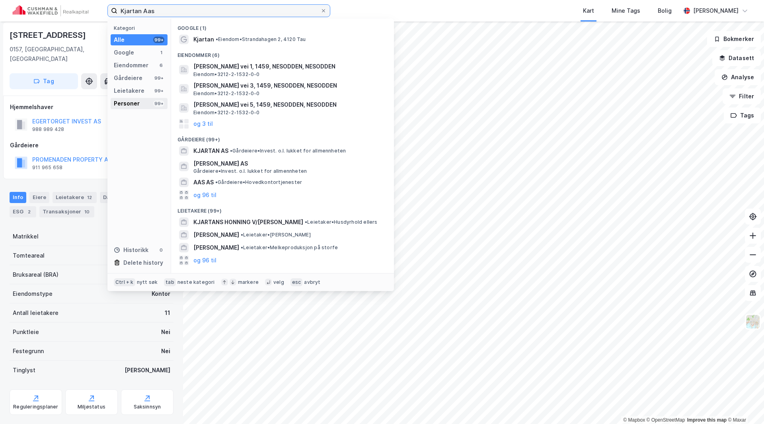
type input "Kjartan Aas"
click at [130, 103] on div "Personer" at bounding box center [127, 104] width 26 height 10
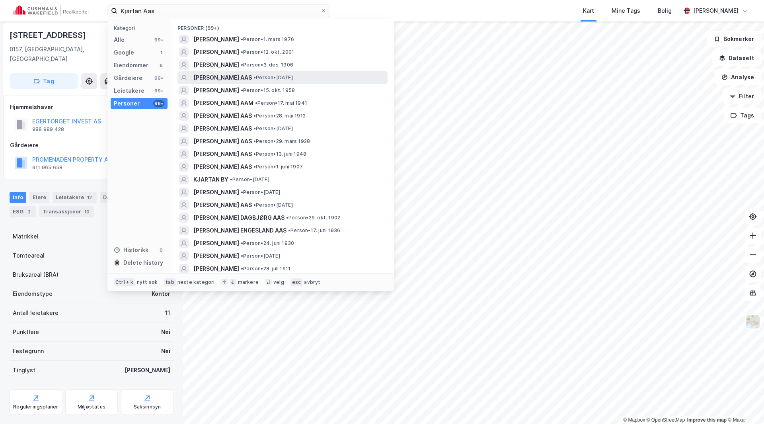
click at [226, 78] on span "[PERSON_NAME] AAS" at bounding box center [222, 78] width 59 height 10
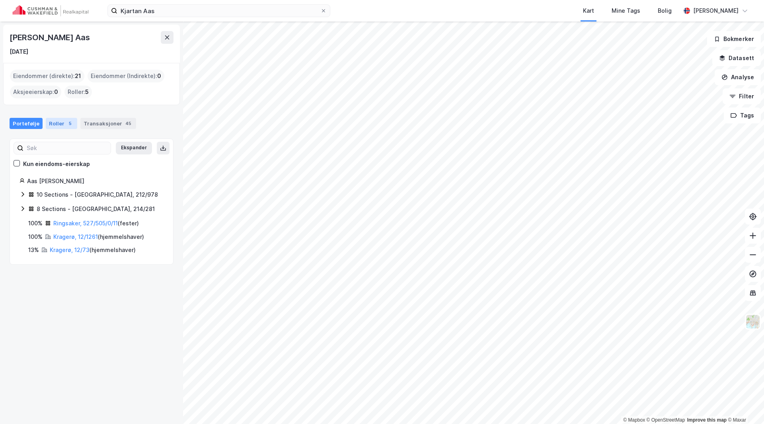
click at [62, 123] on div "Roller 5" at bounding box center [61, 123] width 31 height 11
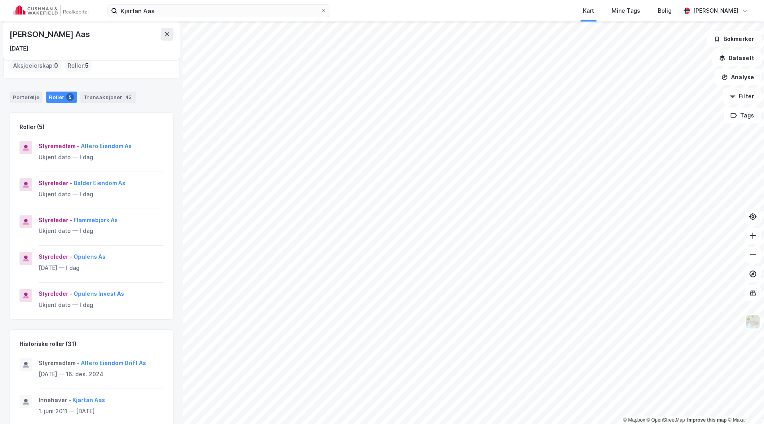
scroll to position [40, 0]
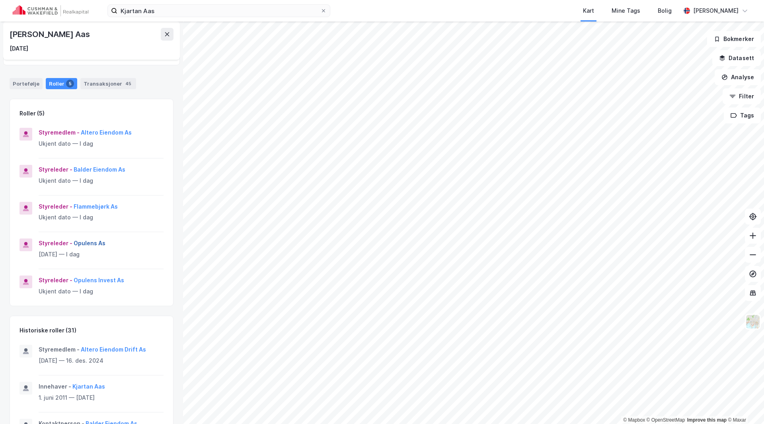
click at [0, 0] on button "Opulens As" at bounding box center [0, 0] width 0 height 0
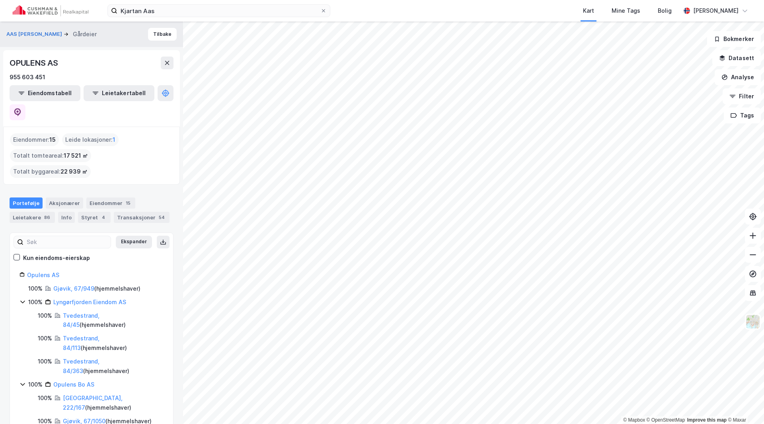
click at [43, 133] on div "Eiendommer : 15" at bounding box center [34, 139] width 49 height 13
click at [41, 133] on div "Eiendommer : 15" at bounding box center [34, 139] width 49 height 13
click at [98, 197] on div "Eiendommer 15" at bounding box center [110, 202] width 49 height 11
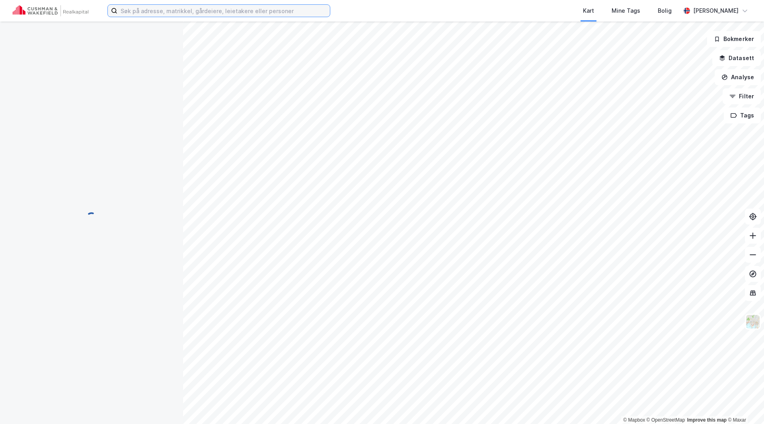
click at [156, 12] on input at bounding box center [223, 11] width 213 height 12
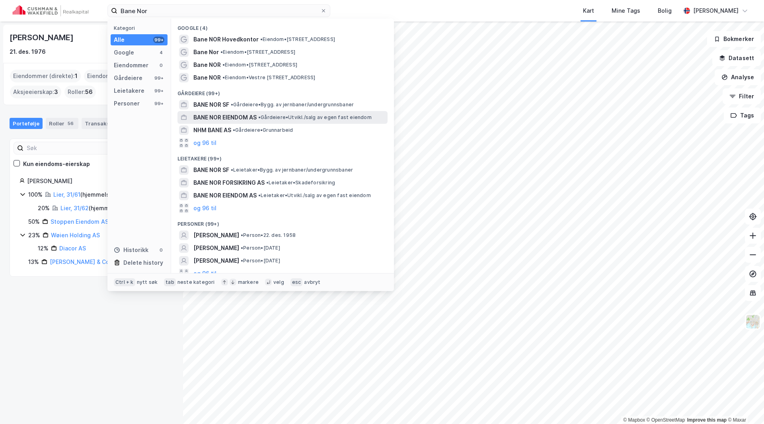
click at [216, 115] on span "BANE NOR EIENDOM AS" at bounding box center [224, 118] width 63 height 10
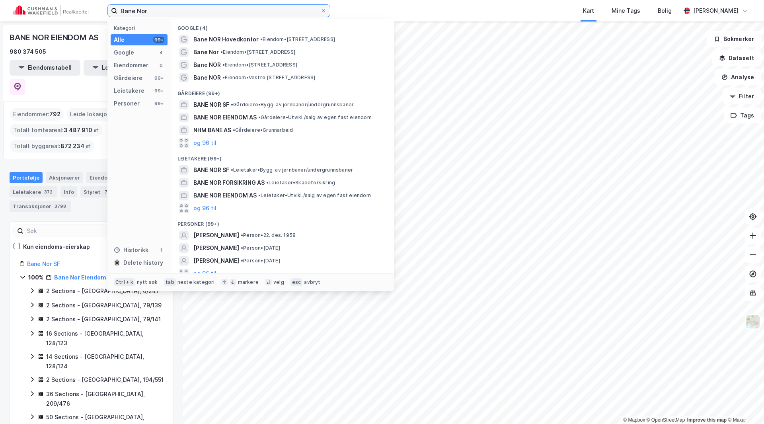
click at [143, 15] on input "Bane Nor" at bounding box center [218, 11] width 203 height 12
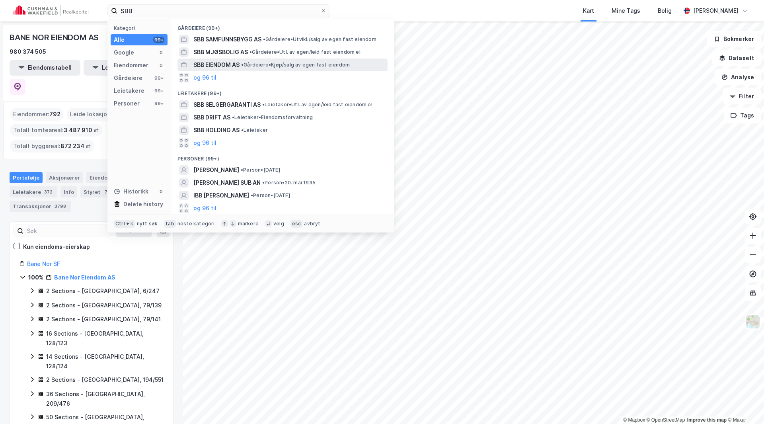
click at [230, 64] on span "SBB EIENDOM AS" at bounding box center [216, 65] width 46 height 10
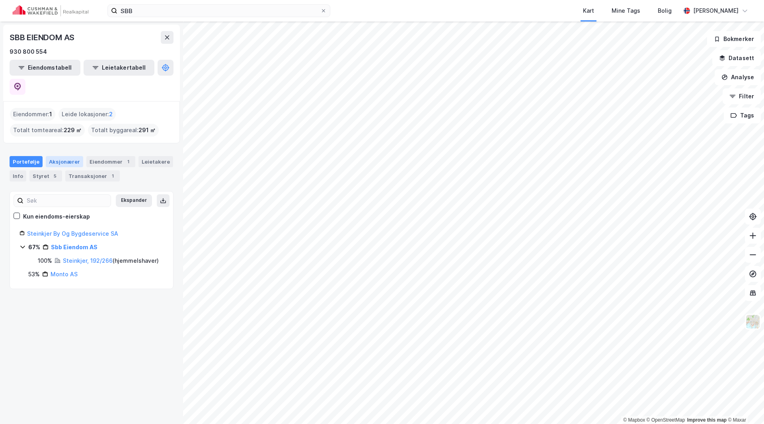
click at [71, 156] on div "Aksjonærer" at bounding box center [64, 161] width 37 height 11
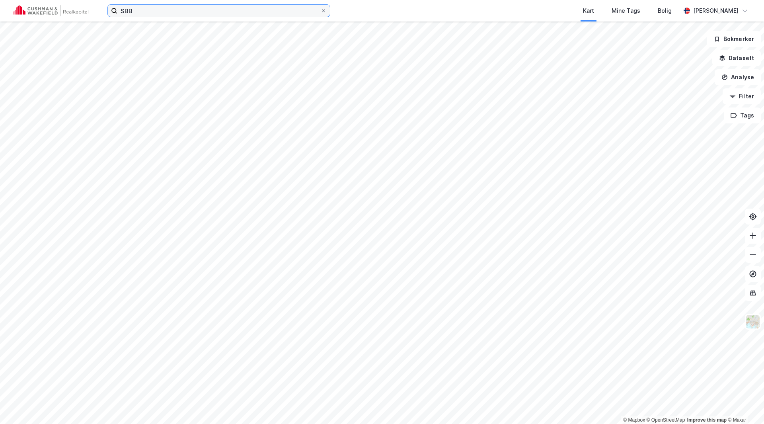
click at [155, 8] on input "SBB" at bounding box center [218, 11] width 203 height 12
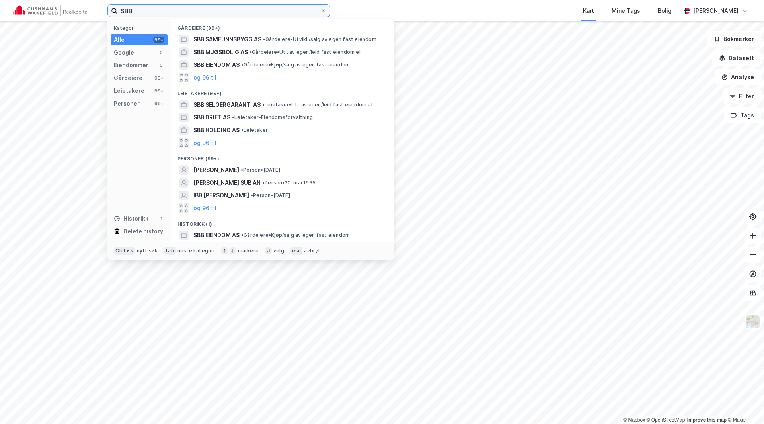
click at [155, 8] on input "SBB" at bounding box center [218, 11] width 203 height 12
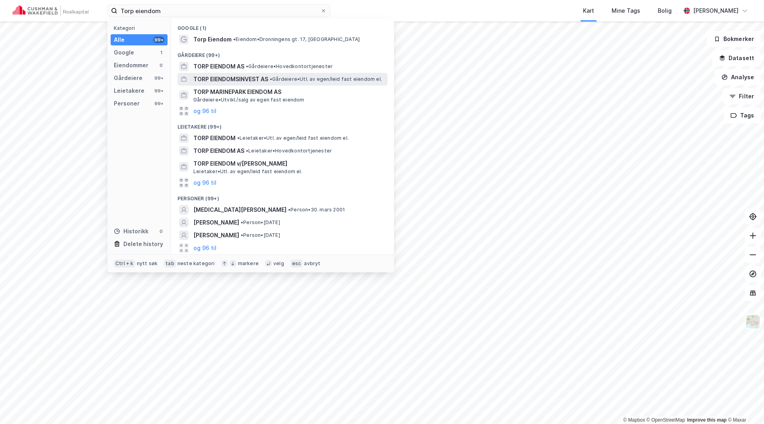
click at [201, 74] on span "TORP EIENDOMSINVEST AS" at bounding box center [230, 79] width 75 height 10
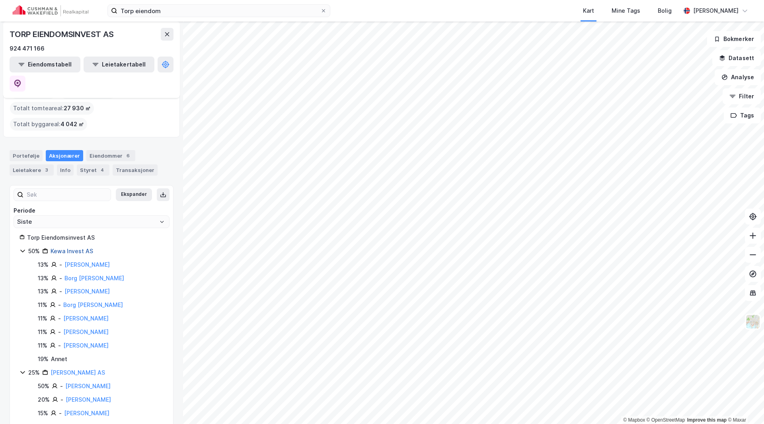
scroll to position [41, 0]
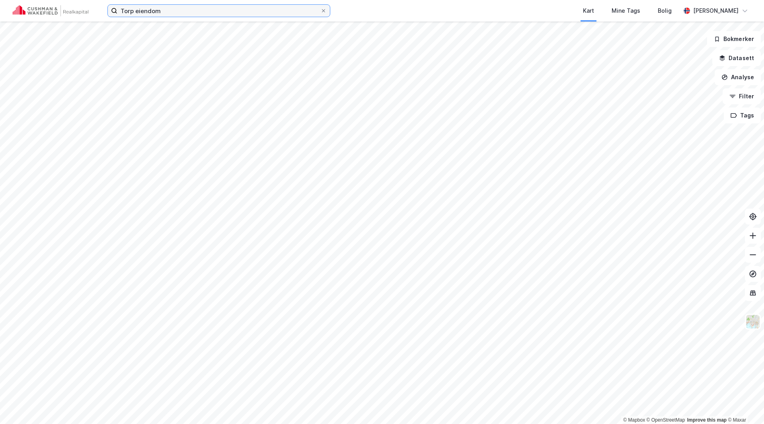
click at [174, 14] on input "Torp eiendom" at bounding box center [218, 11] width 203 height 12
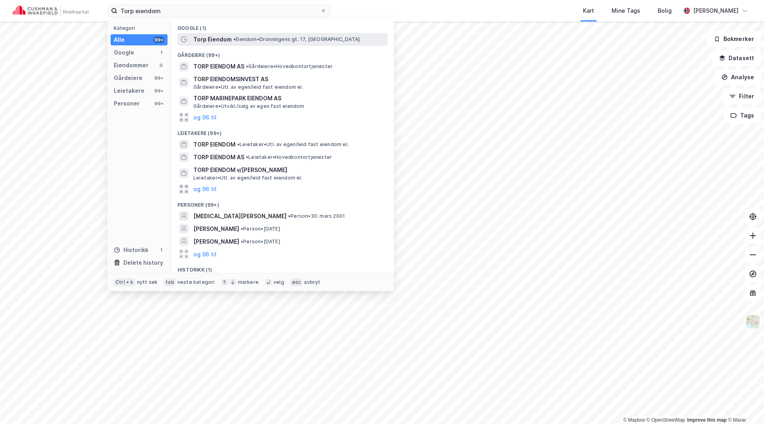
click at [201, 37] on span "Torp Eiendom" at bounding box center [212, 40] width 38 height 10
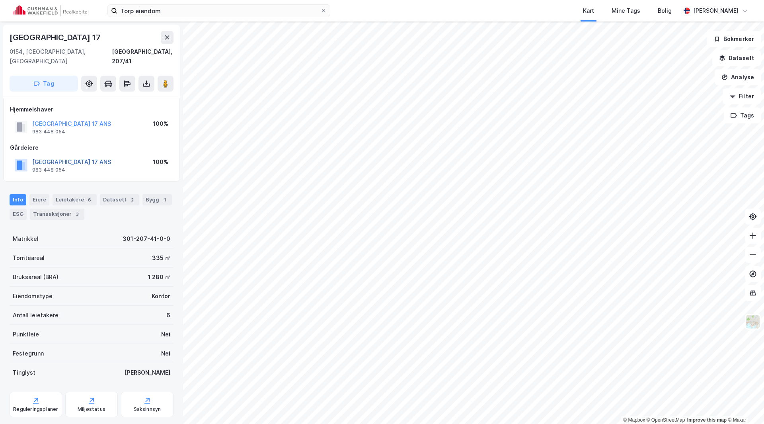
click at [0, 0] on button "DRONNINGENS GATE 17 ANS" at bounding box center [0, 0] width 0 height 0
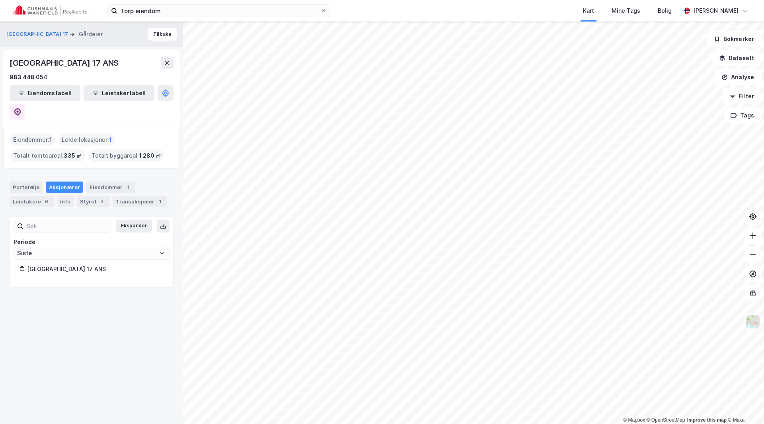
click at [63, 181] on div "Aksjonærer" at bounding box center [64, 186] width 37 height 11
click at [32, 196] on div "Leietakere 6" at bounding box center [32, 201] width 44 height 11
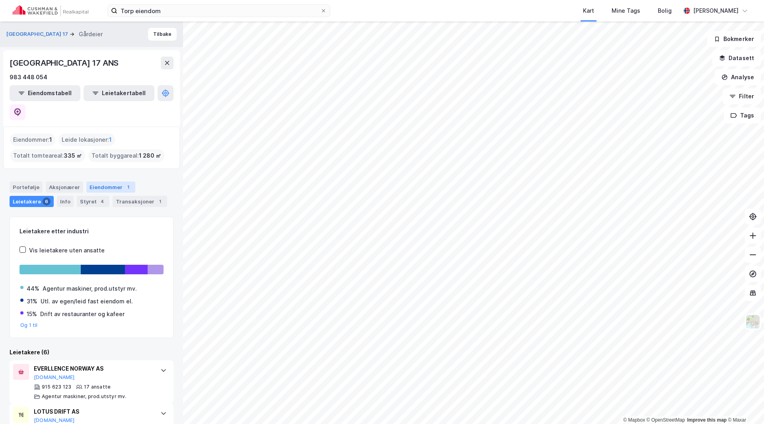
click at [98, 181] on div "Eiendommer 1" at bounding box center [110, 186] width 49 height 11
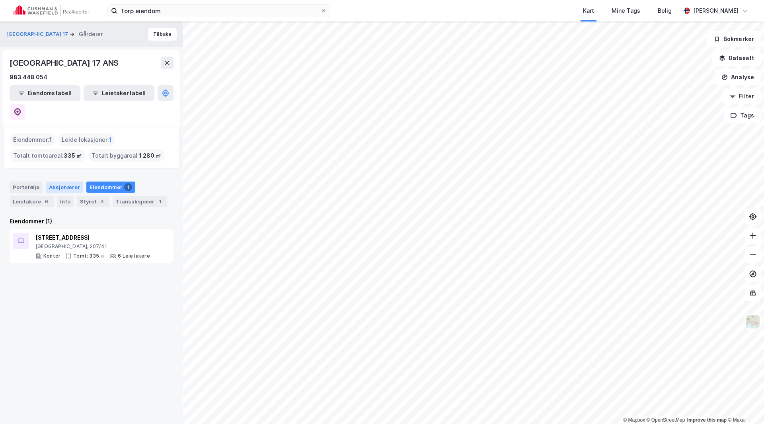
click at [50, 181] on div "Aksjonærer" at bounding box center [64, 186] width 37 height 11
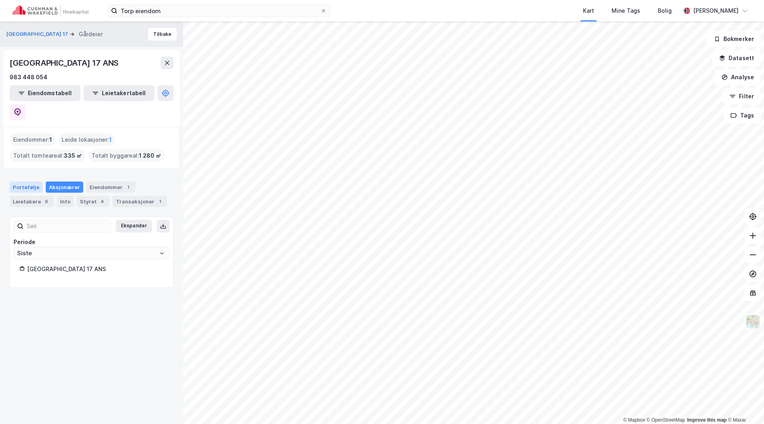
click at [18, 181] on div "Portefølje" at bounding box center [26, 186] width 33 height 11
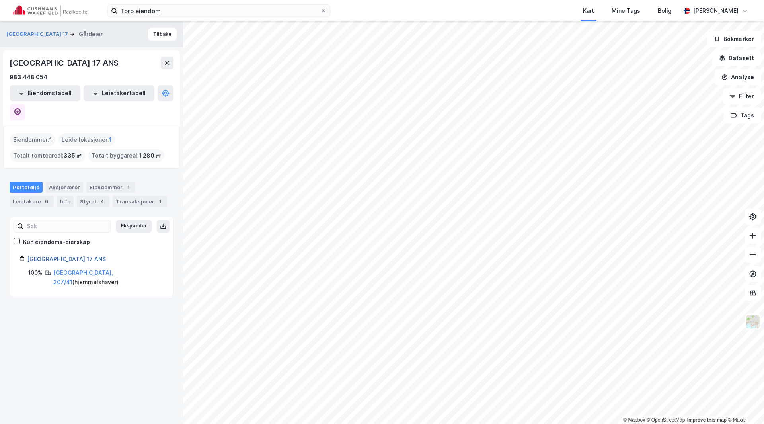
click at [53, 256] on link "Dronningens Gate 17 ANS" at bounding box center [66, 259] width 79 height 7
click at [32, 32] on button "Dronningens Gate 17" at bounding box center [37, 34] width 63 height 8
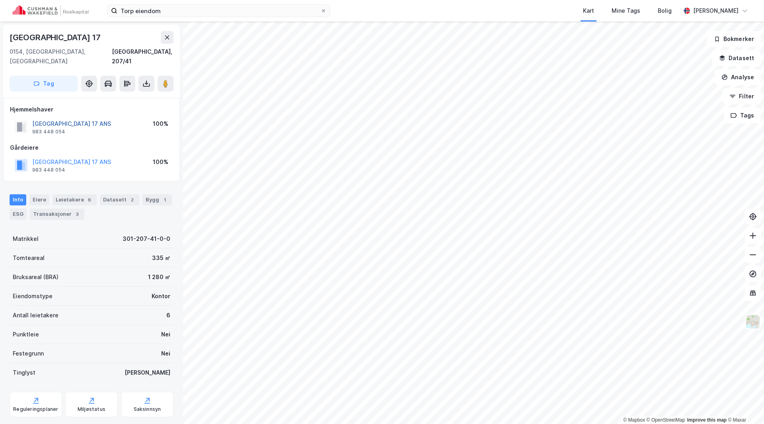
click at [0, 0] on button "DRONNINGENS GATE 17 ANS" at bounding box center [0, 0] width 0 height 0
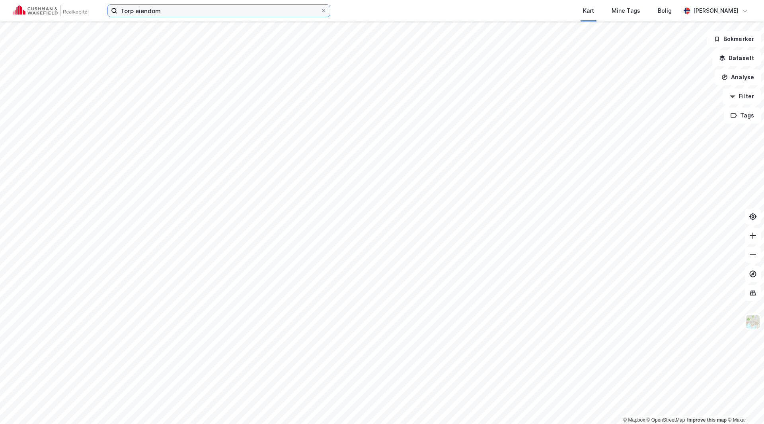
click at [175, 12] on input "Torp eiendom" at bounding box center [218, 11] width 203 height 12
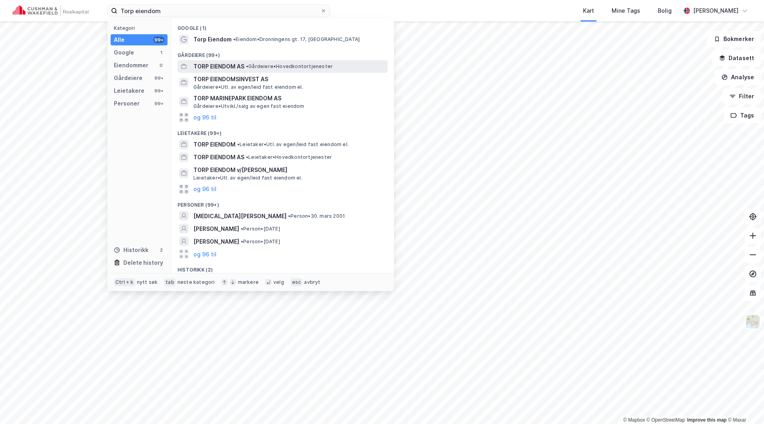
click at [207, 64] on span "TORP EIENDOM AS" at bounding box center [218, 67] width 51 height 10
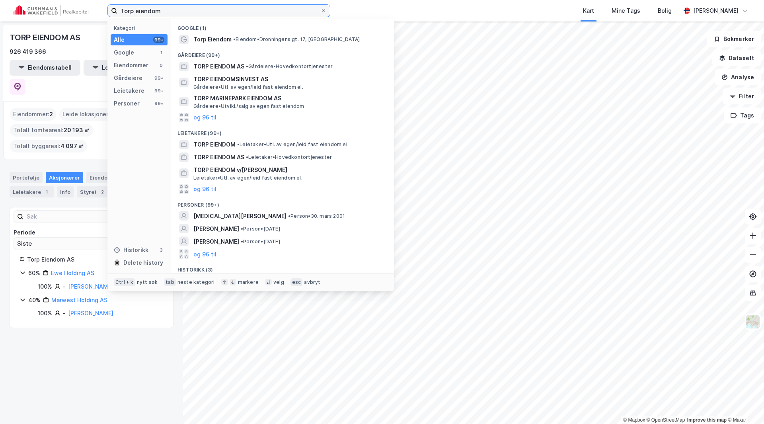
drag, startPoint x: 180, startPoint y: 14, endPoint x: 86, endPoint y: 12, distance: 94.0
click at [80, 12] on div "Torp eiendom Kategori Alle 99+ Google 1 Eiendommer 0 Gårdeiere 99+ Leietakere 9…" at bounding box center [382, 10] width 764 height 21
paste input "Hans Erik Torp"
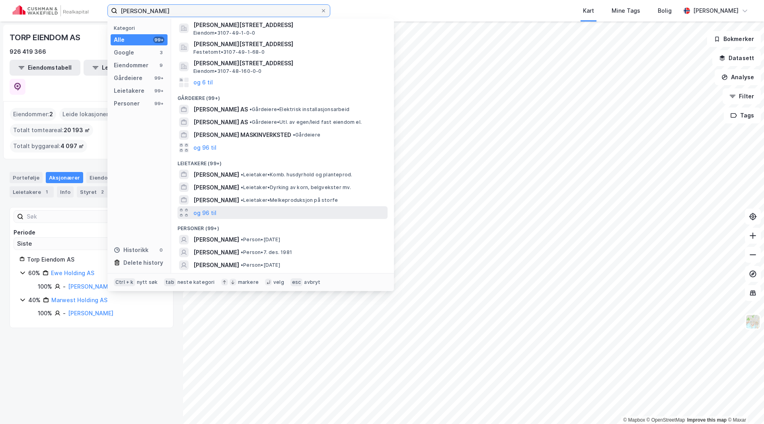
scroll to position [78, 0]
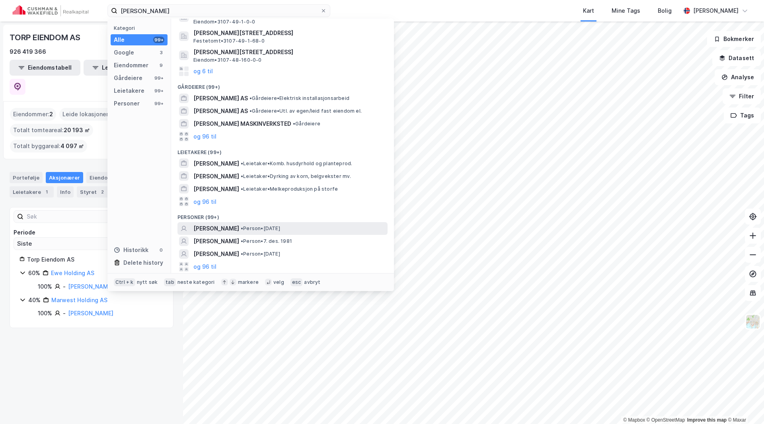
click at [224, 228] on span "HANS ERIK TORP" at bounding box center [216, 229] width 46 height 10
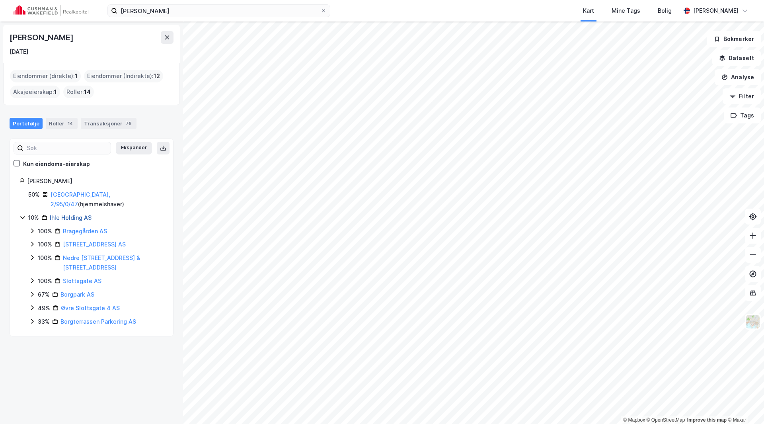
click at [77, 214] on link "Ihle Holding AS" at bounding box center [71, 217] width 42 height 7
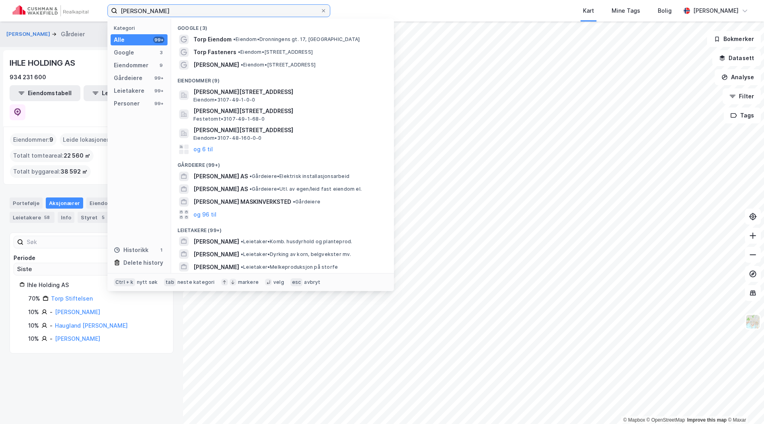
drag, startPoint x: 198, startPoint y: 15, endPoint x: 92, endPoint y: 11, distance: 106.3
click at [92, 11] on div "Hans Erik Torp Kategori Alle 99+ Google 3 Eiendommer 9 Gårdeiere 99+ Leietakere…" at bounding box center [382, 10] width 764 height 21
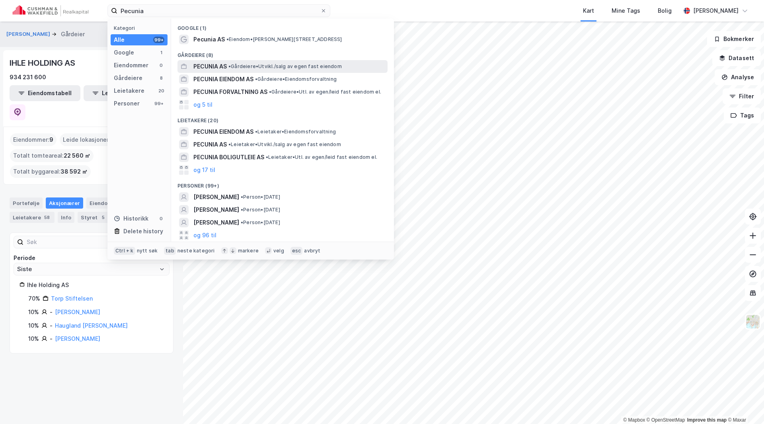
click at [197, 72] on div "PECUNIA AS • Gårdeiere • Utvikl./salg av egen fast eiendom" at bounding box center [283, 66] width 210 height 13
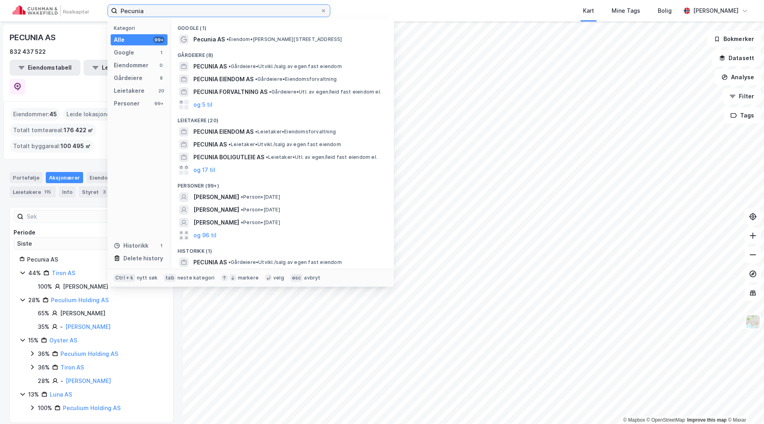
drag, startPoint x: 164, startPoint y: 10, endPoint x: 101, endPoint y: 15, distance: 63.0
click at [101, 15] on div "Pecunia Kategori Alle 99+ Google 1 Eiendommer 0 Gårdeiere 8 Leietakere 20 Perso…" at bounding box center [382, 10] width 764 height 21
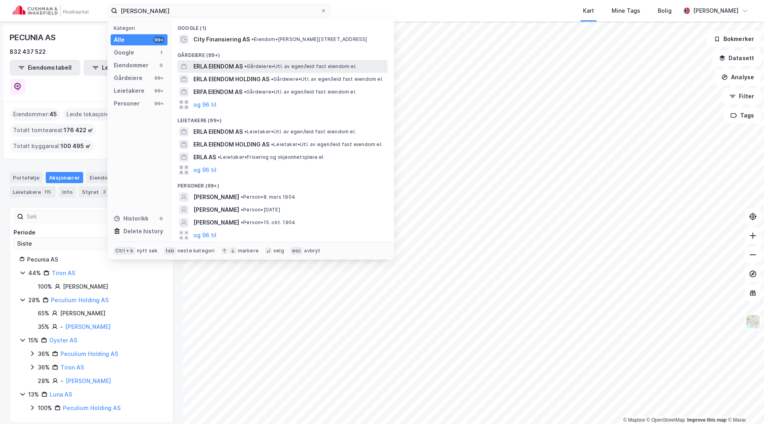
click at [215, 68] on span "ERLA EIENDOM AS" at bounding box center [217, 67] width 49 height 10
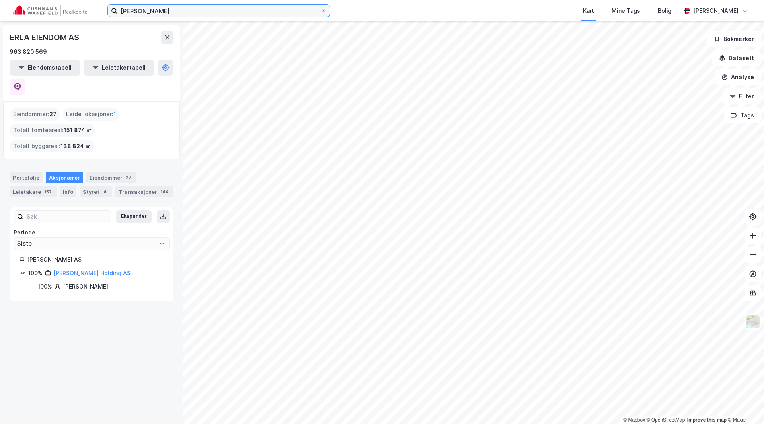
click at [145, 8] on input "Erla Eiendom" at bounding box center [218, 11] width 203 height 12
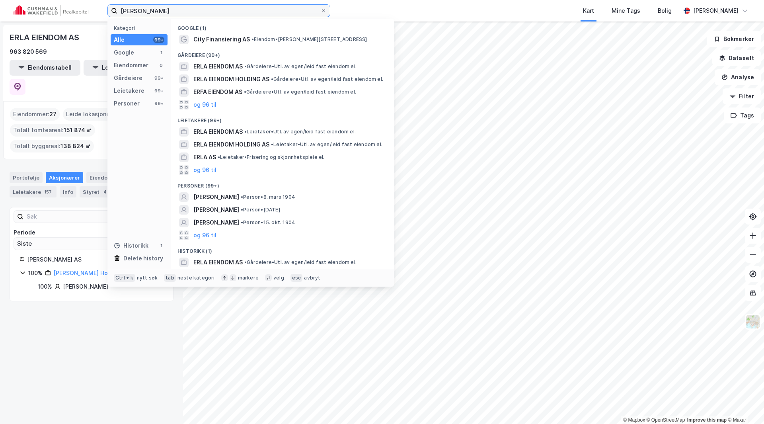
click at [144, 8] on input "Erla Eiendom" at bounding box center [218, 11] width 203 height 12
click at [144, 9] on input "Erla Eiendom" at bounding box center [218, 11] width 203 height 12
click at [143, 11] on input "Erla Eiendom" at bounding box center [218, 11] width 203 height 12
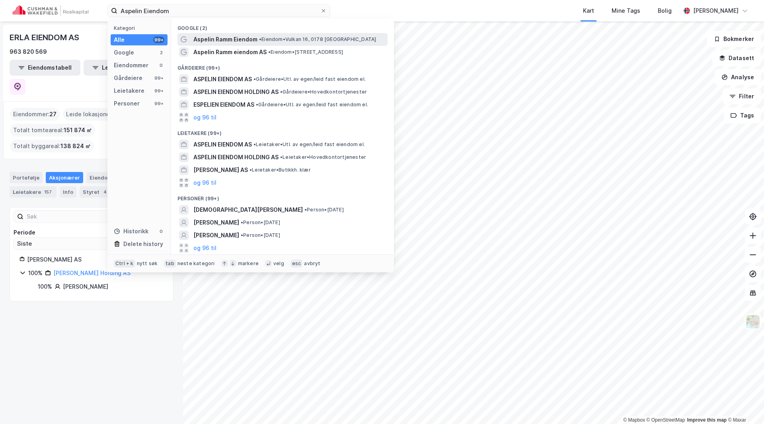
click at [219, 43] on span "Aspelin Ramm Eiendom" at bounding box center [225, 40] width 64 height 10
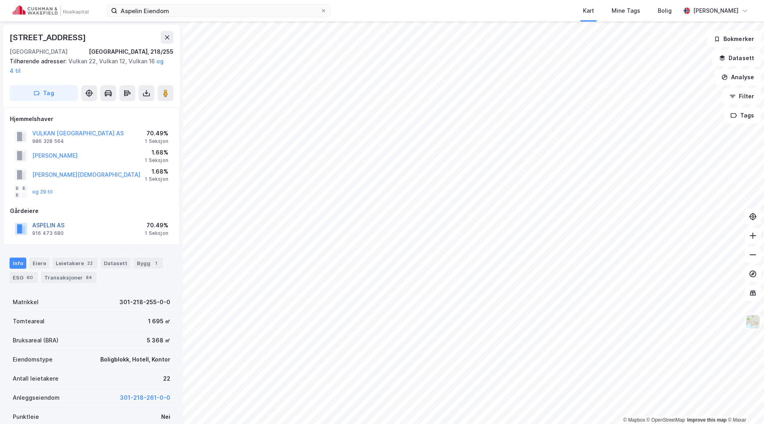
click at [0, 0] on button "ASPELIN AS" at bounding box center [0, 0] width 0 height 0
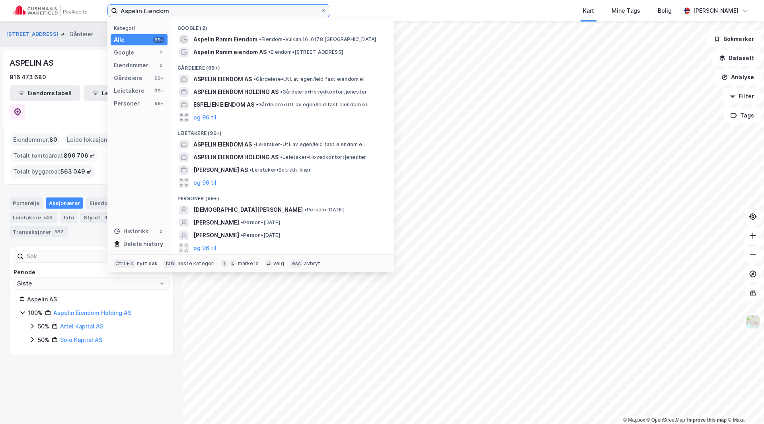
drag, startPoint x: 144, startPoint y: 12, endPoint x: 101, endPoint y: 12, distance: 43.4
click at [101, 12] on div "Aspelin Eiendom Kategori Alle 99+ Google 2 Eiendommer 0 Gårdeiere 99+ Leietaker…" at bounding box center [382, 10] width 764 height 21
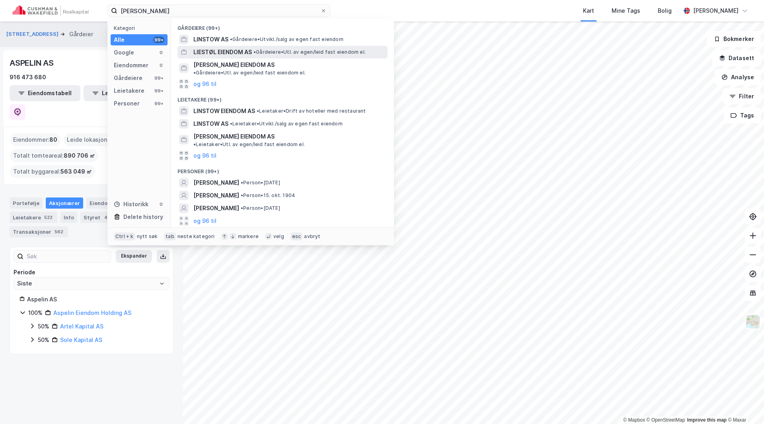
click at [229, 53] on span "LIESTØL EIENDOM AS" at bounding box center [222, 52] width 59 height 10
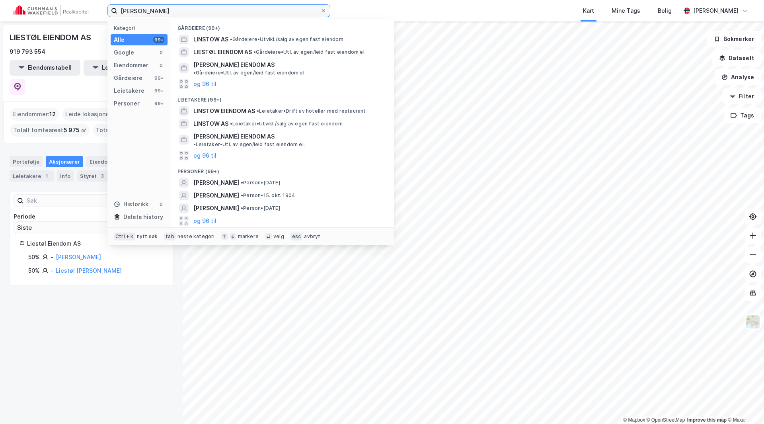
click at [179, 12] on input "Linstow Eiendom" at bounding box center [218, 11] width 203 height 12
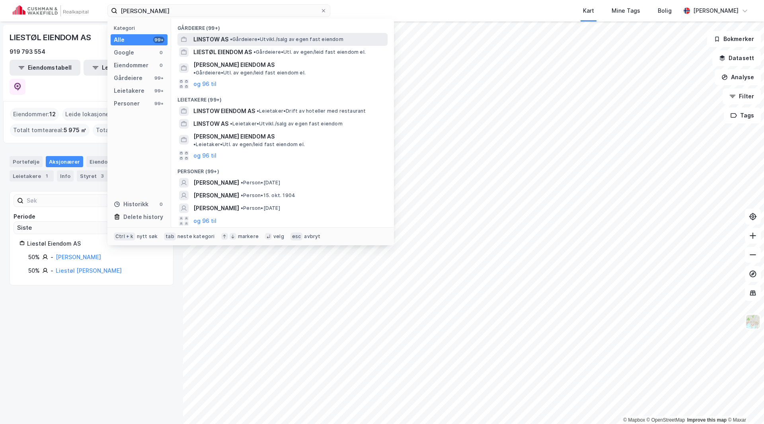
click at [216, 43] on span "LINSTOW AS" at bounding box center [210, 40] width 35 height 10
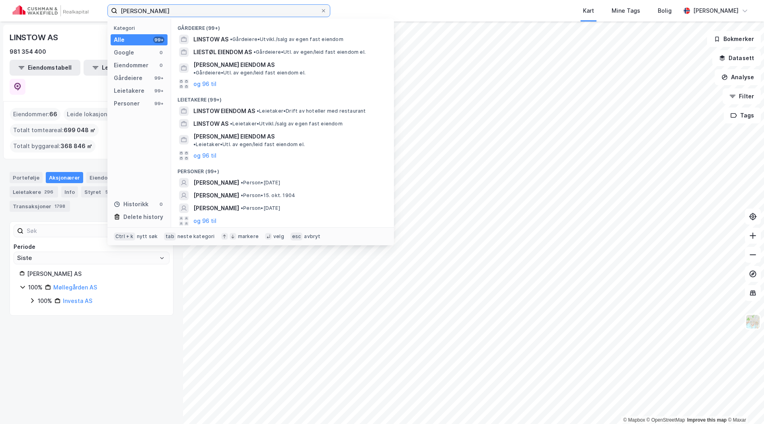
drag, startPoint x: 215, startPoint y: 13, endPoint x: 71, endPoint y: 10, distance: 144.1
click at [71, 10] on div "Linstow Eiendom Kategori Alle 99+ Google 0 Eiendommer 0 Gårdeiere 99+ Leietaker…" at bounding box center [382, 10] width 764 height 21
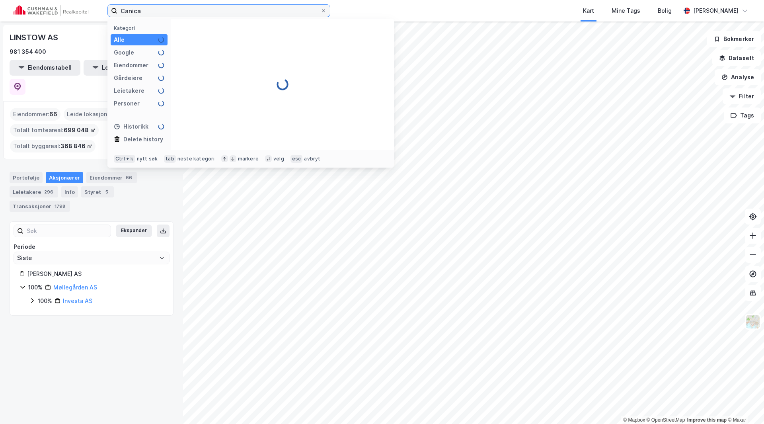
type input "Canica"
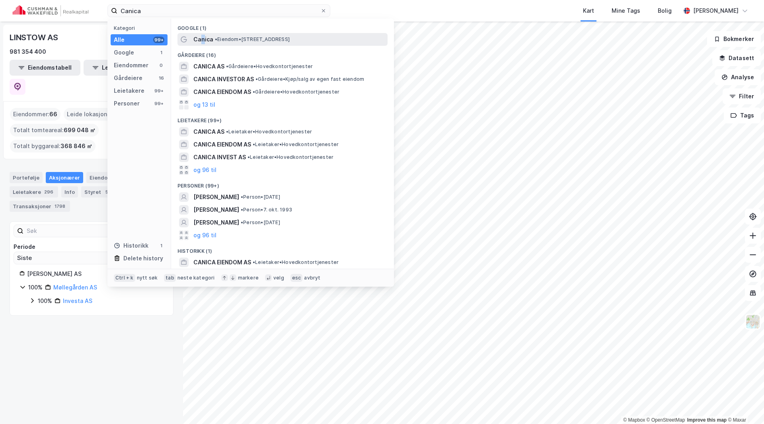
click at [201, 39] on span "Canica" at bounding box center [203, 40] width 20 height 10
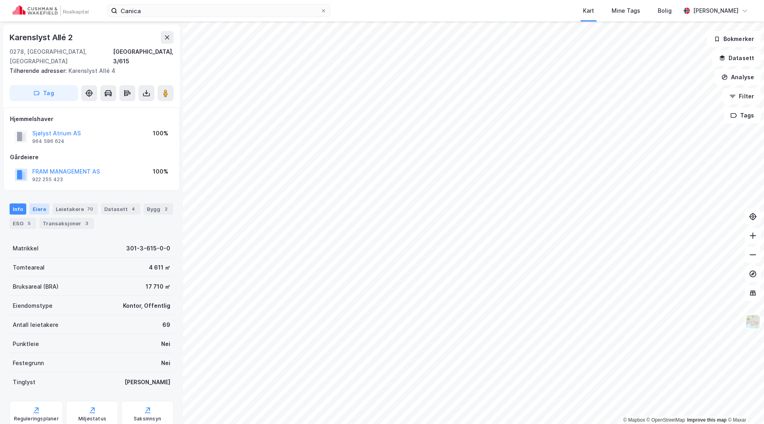
click at [40, 203] on div "Eiere" at bounding box center [39, 208] width 20 height 11
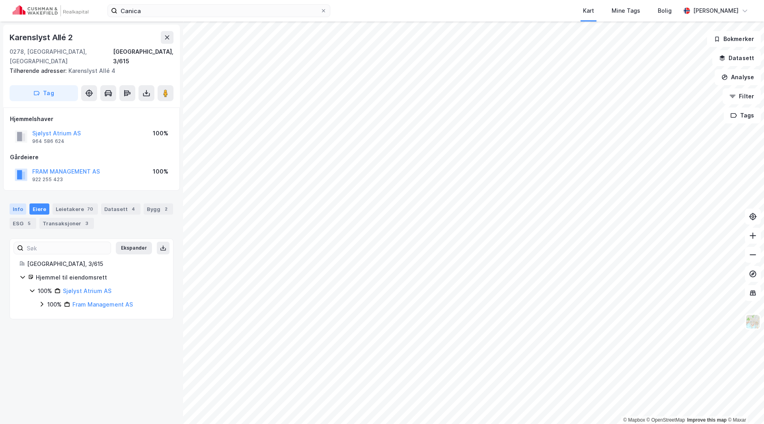
click at [19, 203] on div "Info" at bounding box center [18, 208] width 17 height 11
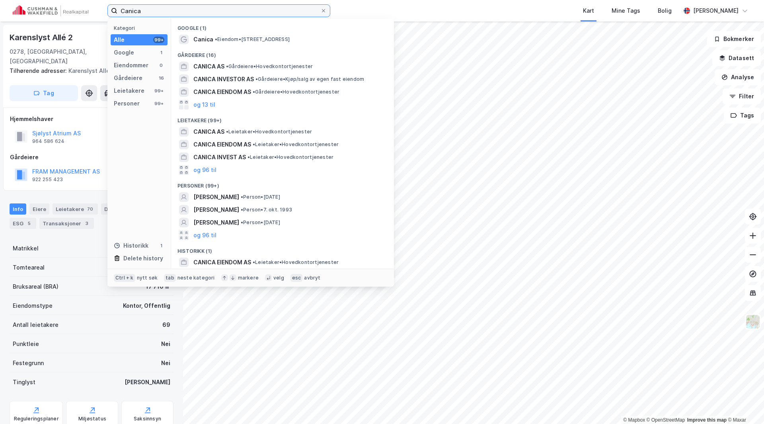
click at [150, 15] on input "Canica" at bounding box center [218, 11] width 203 height 12
click at [216, 86] on div "CANICA EIENDOM AS • Gårdeiere • Hovedkontortjenester" at bounding box center [283, 92] width 210 height 13
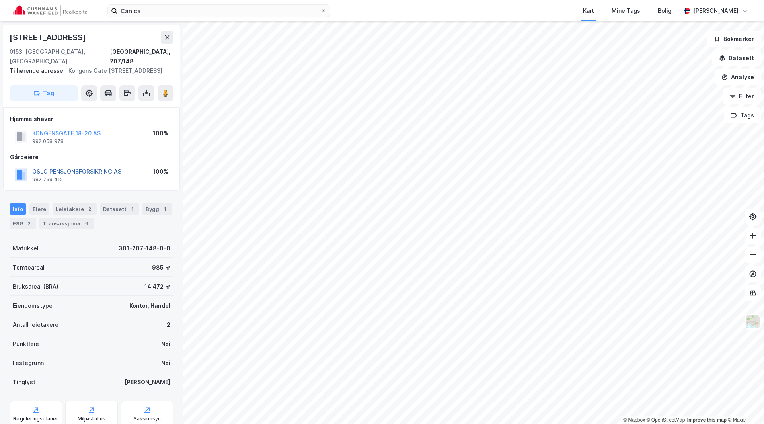
click at [0, 0] on button "OSLO PENSJONSFORSIKRING AS" at bounding box center [0, 0] width 0 height 0
